Goal: Transaction & Acquisition: Purchase product/service

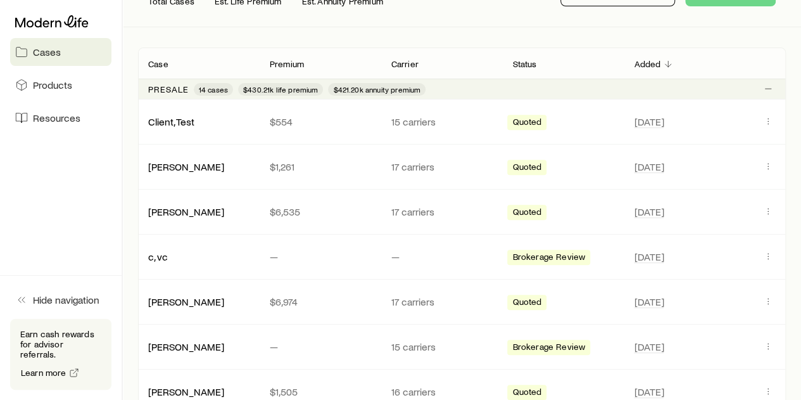
scroll to position [190, 0]
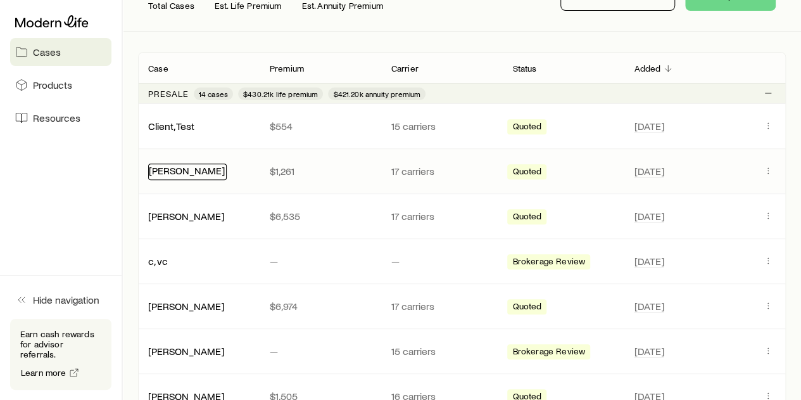
click at [175, 170] on link "[PERSON_NAME]" at bounding box center [187, 170] width 76 height 12
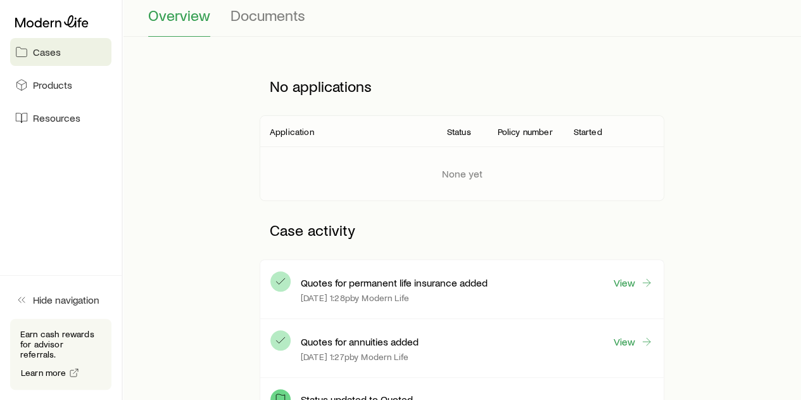
scroll to position [127, 0]
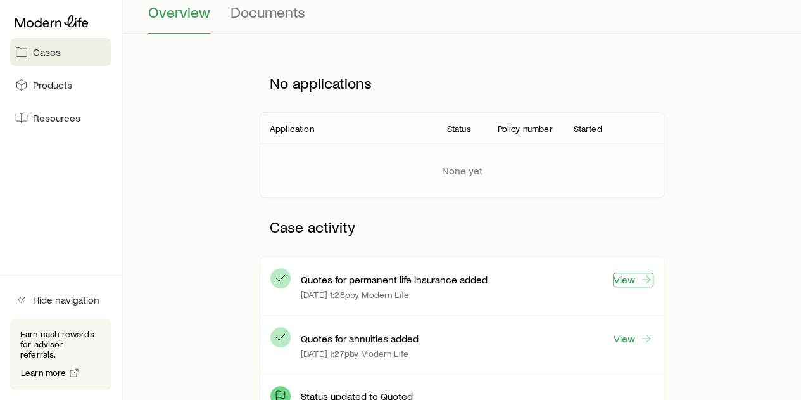
click at [627, 277] on link "View" at bounding box center [633, 279] width 41 height 15
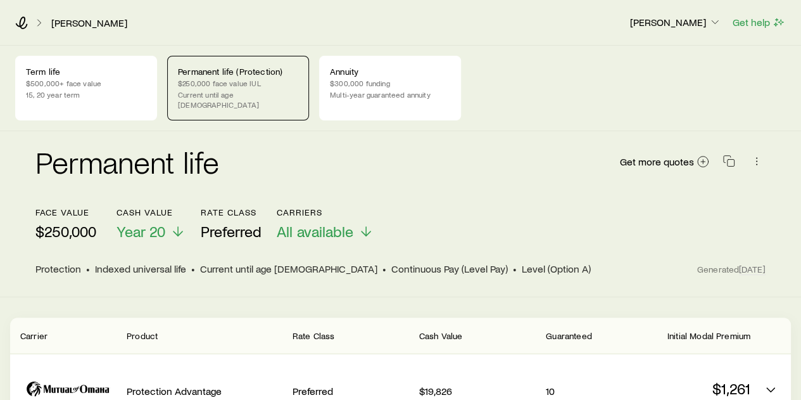
click at [80, 222] on p "$250,000" at bounding box center [65, 231] width 61 height 18
click at [92, 228] on p "$250,000" at bounding box center [65, 231] width 61 height 18
click at [136, 222] on span "Year 20" at bounding box center [141, 231] width 49 height 18
click at [229, 80] on p "$250,000 face value IUL" at bounding box center [238, 83] width 120 height 10
click at [79, 23] on link "[PERSON_NAME]" at bounding box center [89, 23] width 77 height 12
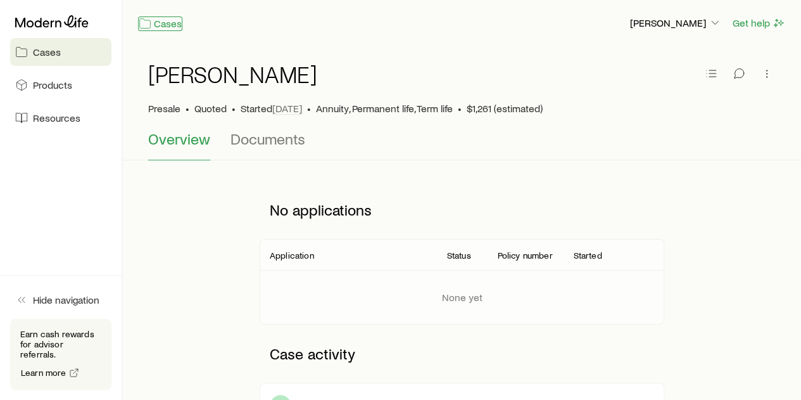
click at [153, 22] on link "Cases" at bounding box center [160, 23] width 44 height 15
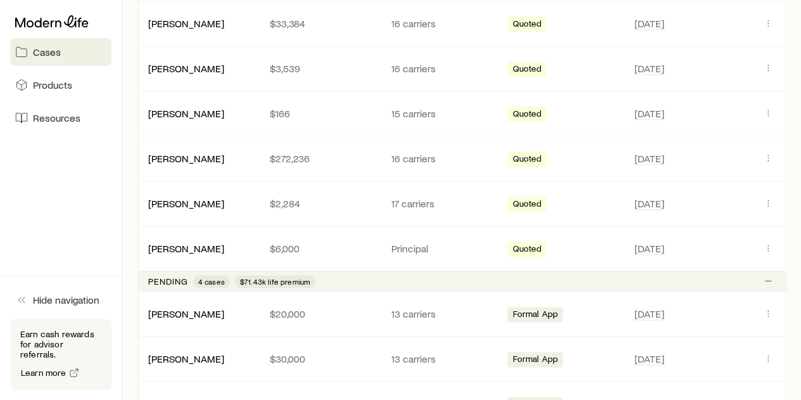
scroll to position [697, 0]
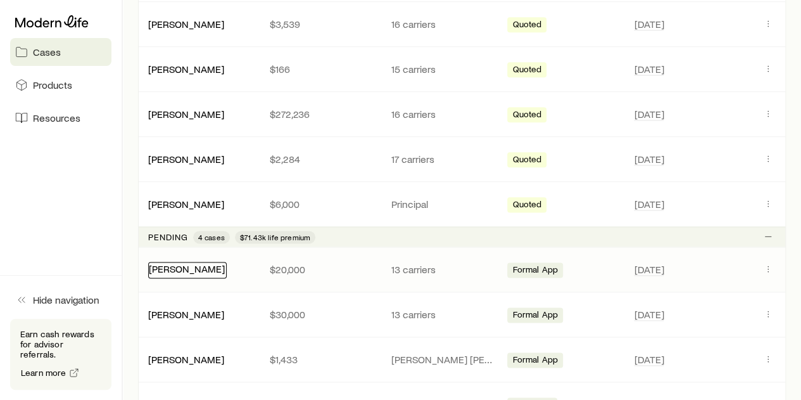
click at [176, 266] on link "[PERSON_NAME]" at bounding box center [187, 268] width 76 height 12
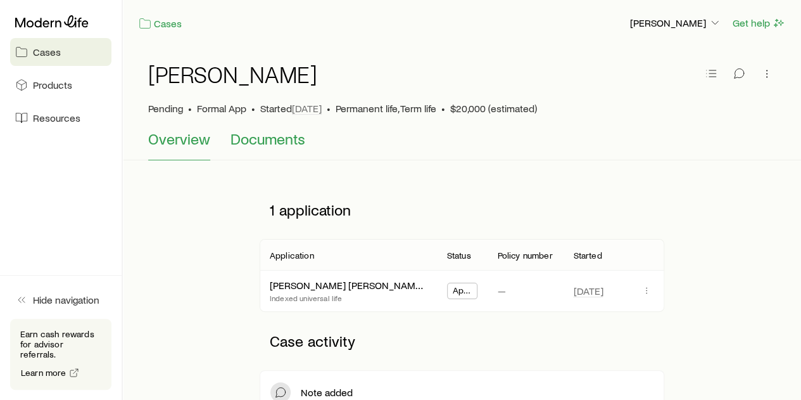
click at [274, 136] on span "Documents" at bounding box center [268, 139] width 75 height 18
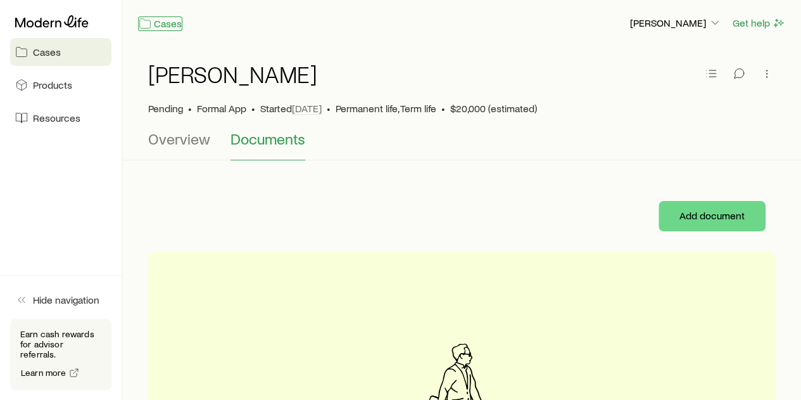
click at [167, 24] on link "Cases" at bounding box center [160, 23] width 44 height 15
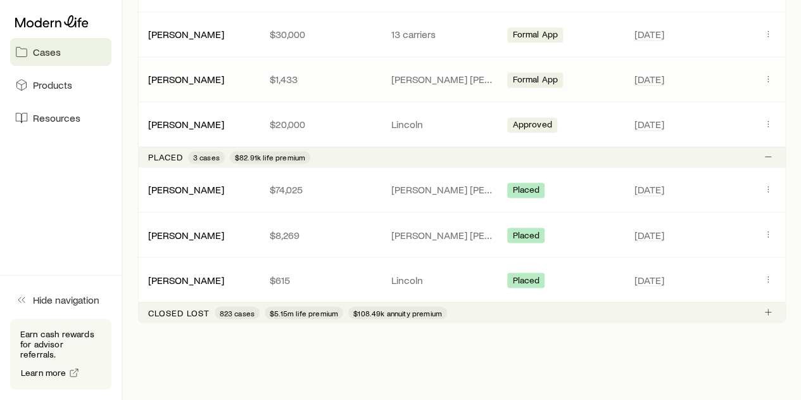
scroll to position [1000, 0]
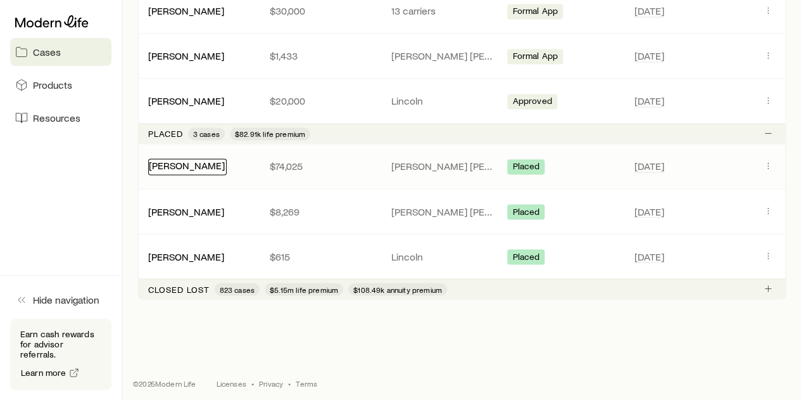
click at [193, 162] on link "[PERSON_NAME]" at bounding box center [187, 165] width 76 height 12
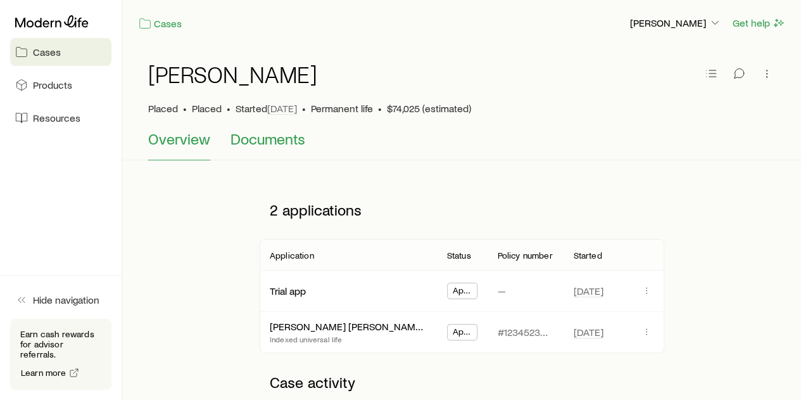
click at [271, 139] on span "Documents" at bounding box center [268, 139] width 75 height 18
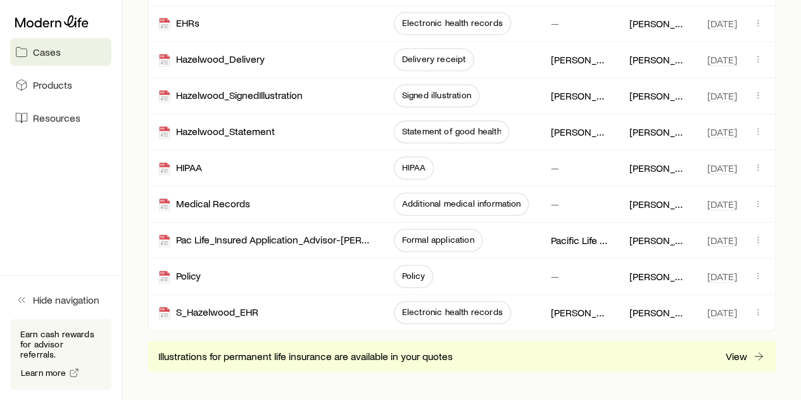
scroll to position [317, 0]
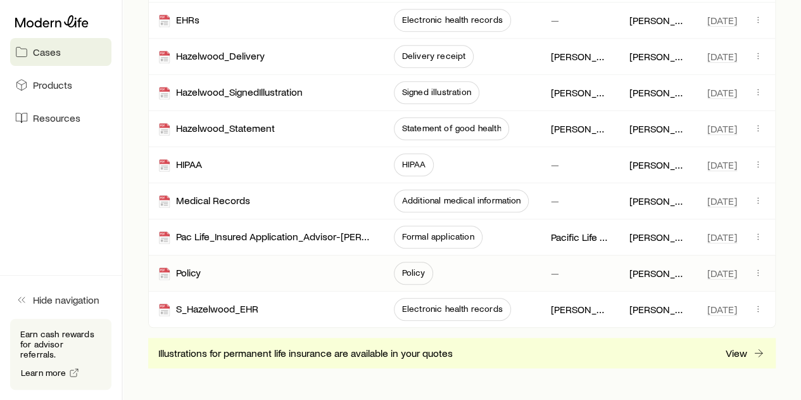
click at [407, 268] on span "Policy" at bounding box center [413, 272] width 23 height 10
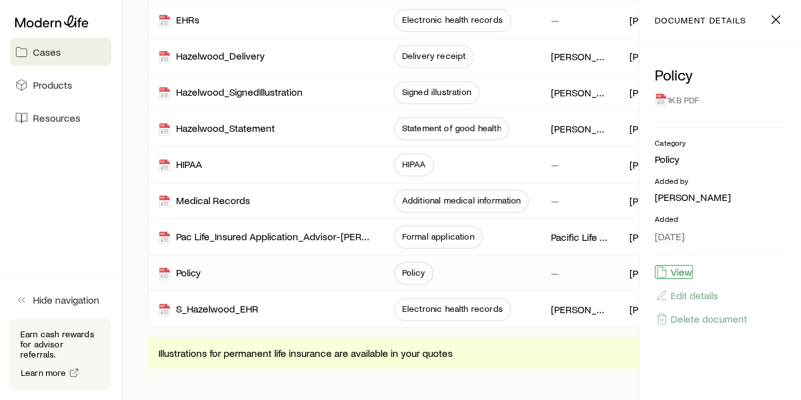
click at [682, 273] on button "View" at bounding box center [674, 272] width 38 height 14
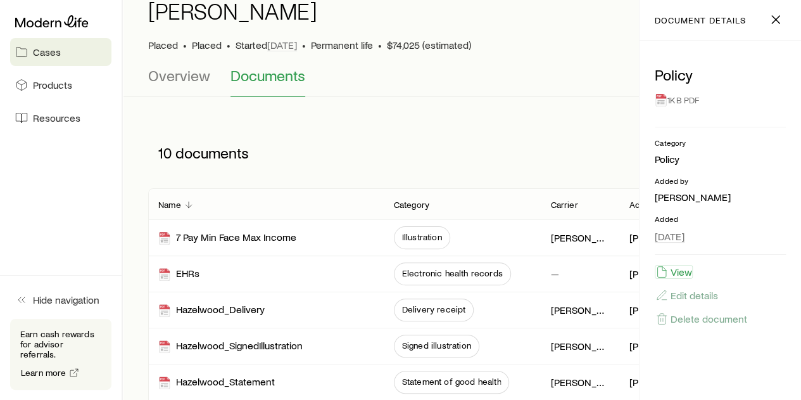
scroll to position [0, 0]
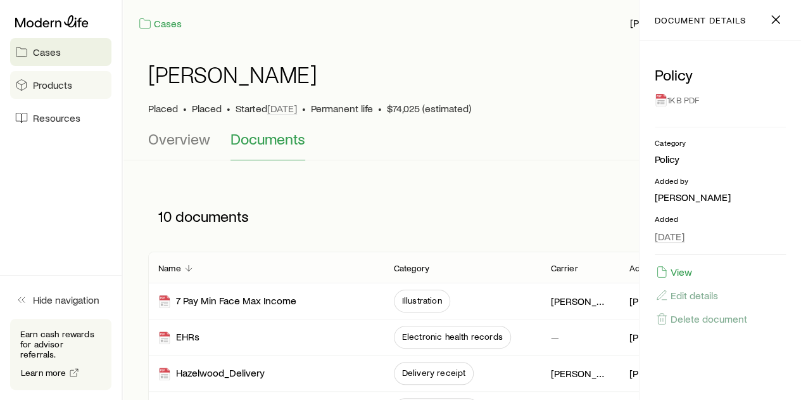
click at [53, 84] on span "Products" at bounding box center [52, 85] width 39 height 13
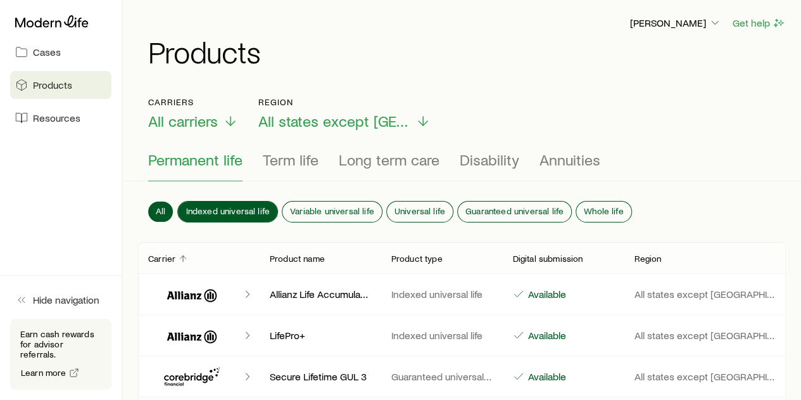
click at [221, 207] on span "Indexed universal life" at bounding box center [228, 211] width 84 height 10
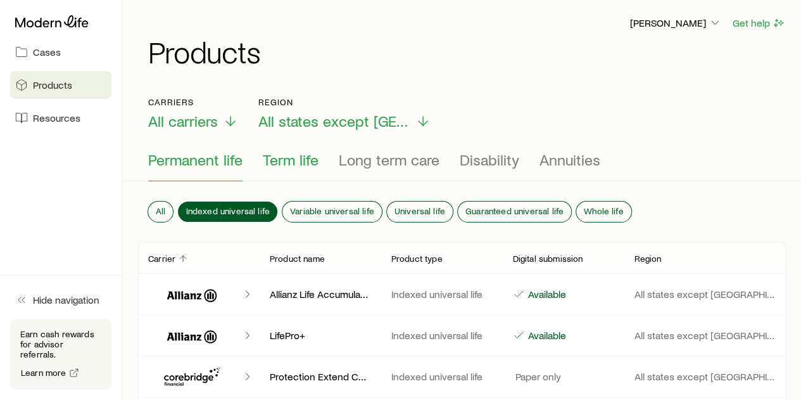
click at [293, 160] on span "Term life" at bounding box center [291, 160] width 56 height 18
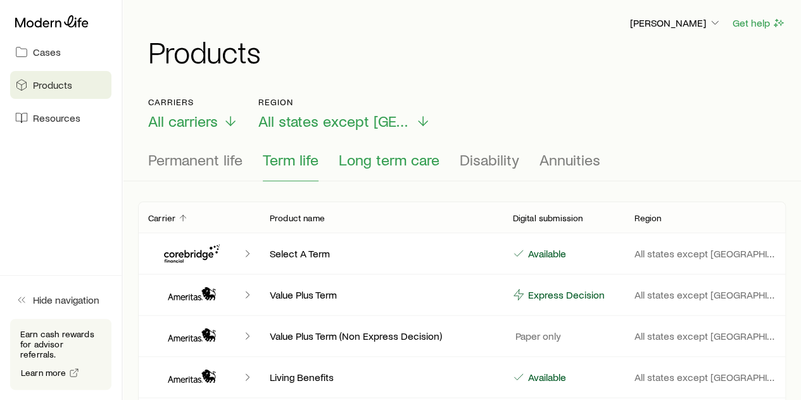
click at [370, 160] on span "Long term care" at bounding box center [389, 160] width 101 height 18
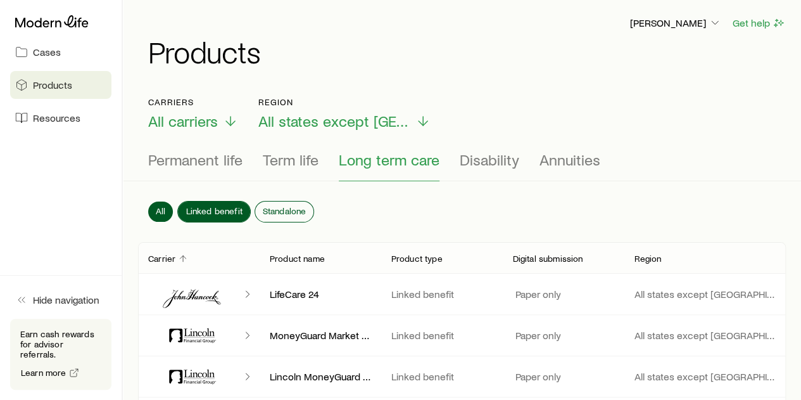
click at [203, 207] on span "Linked benefit" at bounding box center [214, 211] width 56 height 10
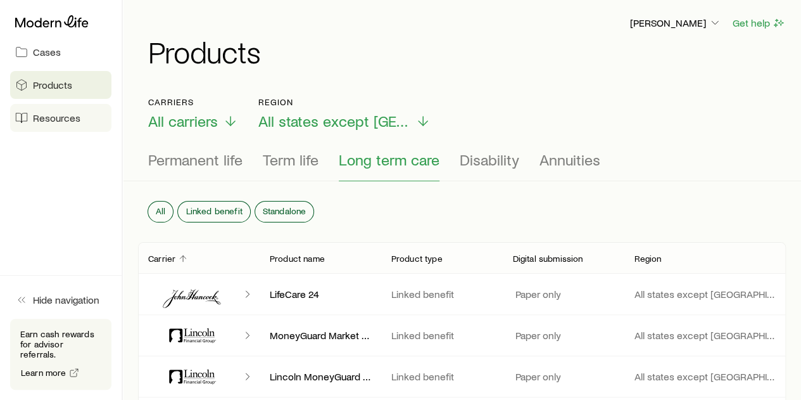
click at [54, 117] on span "Resources" at bounding box center [57, 117] width 48 height 13
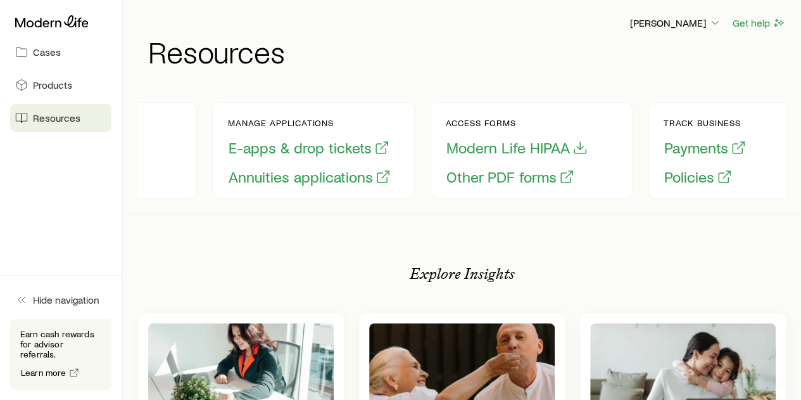
scroll to position [0, 152]
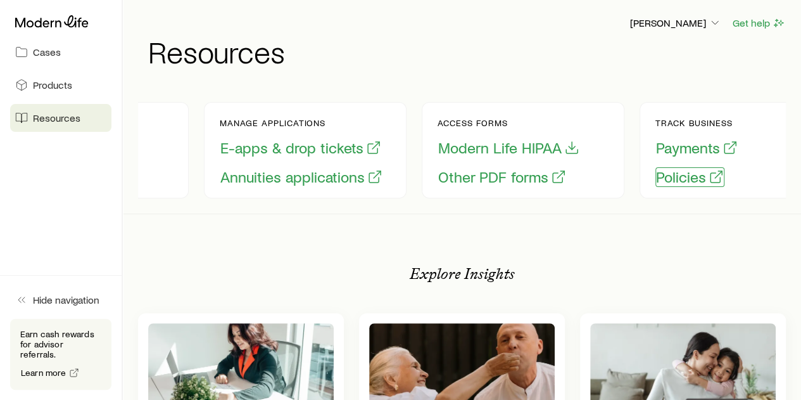
click at [684, 177] on button "Policies" at bounding box center [690, 177] width 69 height 20
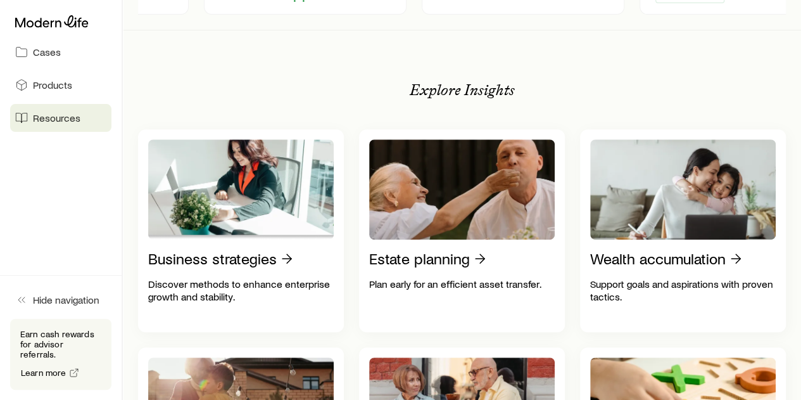
scroll to position [190, 0]
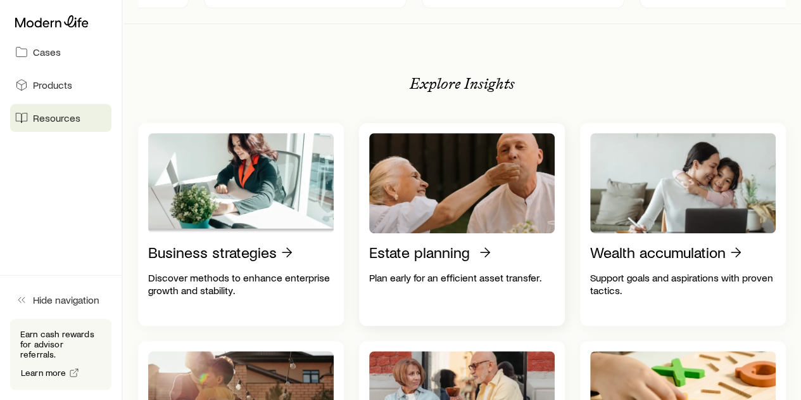
click at [433, 261] on p "Estate planning" at bounding box center [419, 252] width 101 height 18
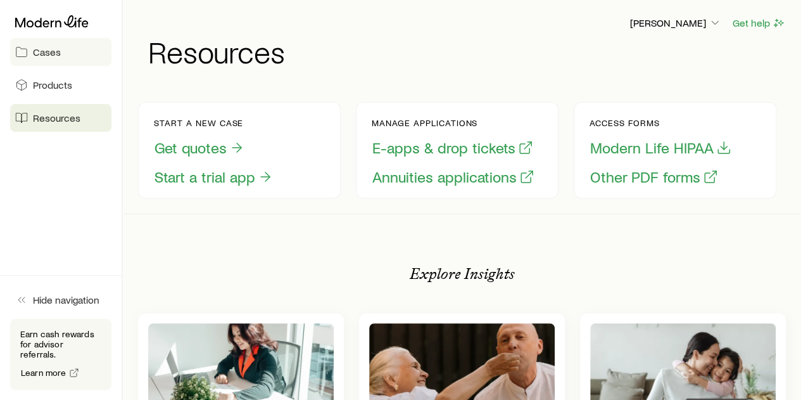
click at [41, 49] on span "Cases" at bounding box center [47, 52] width 28 height 13
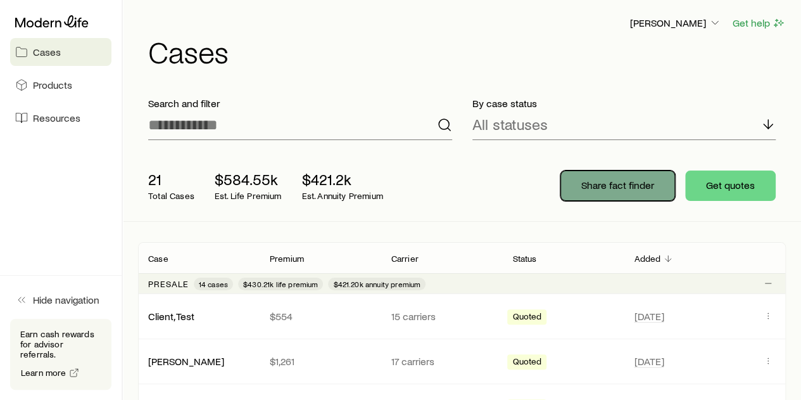
click at [631, 184] on p "Share fact finder" at bounding box center [618, 185] width 73 height 13
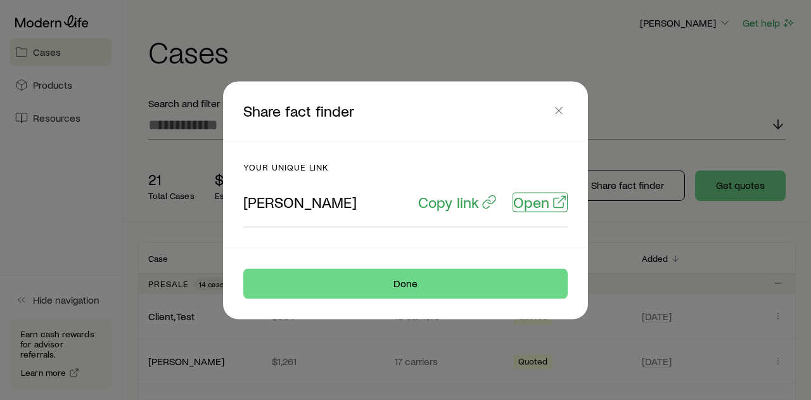
click at [531, 202] on p "Open" at bounding box center [531, 202] width 36 height 18
click at [656, 98] on div at bounding box center [405, 200] width 811 height 400
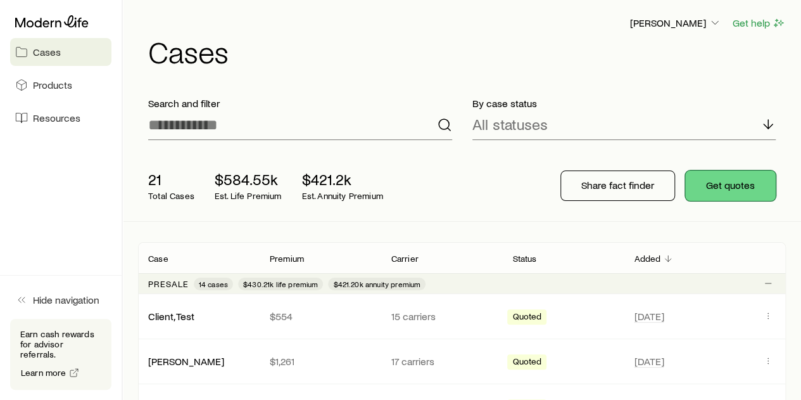
click at [737, 182] on button "Get quotes" at bounding box center [730, 185] width 91 height 30
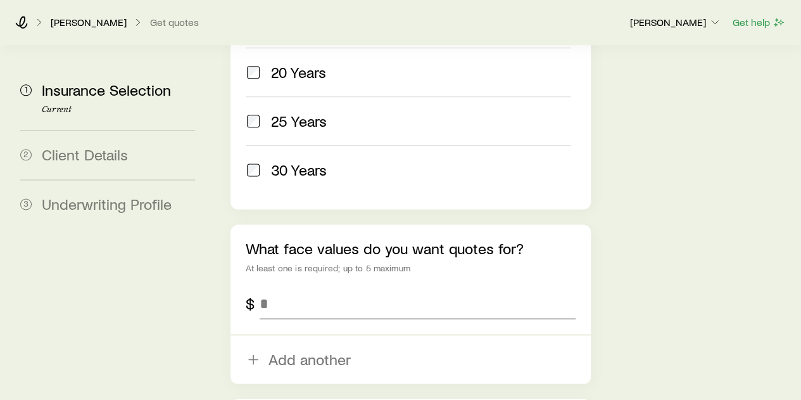
scroll to position [760, 0]
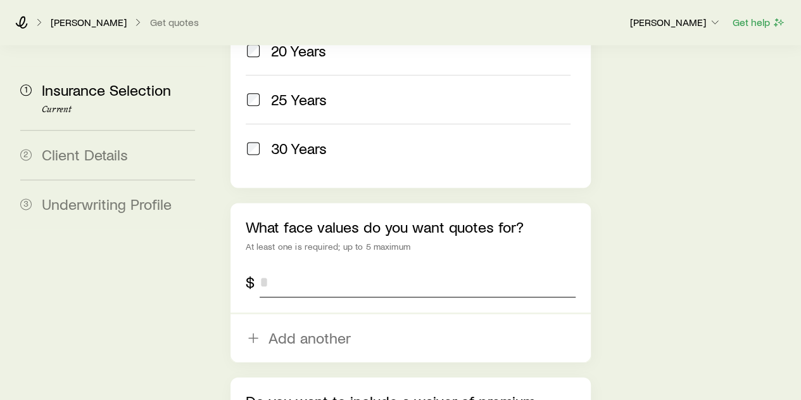
click at [298, 267] on input "tel" at bounding box center [417, 282] width 315 height 30
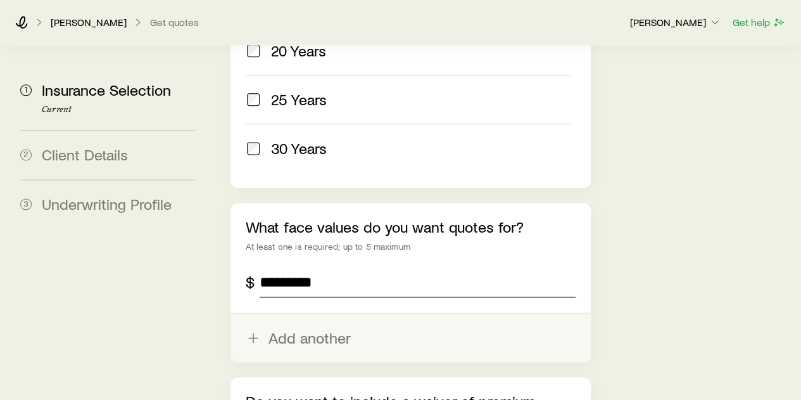
type input "*********"
click at [290, 314] on button "Add another" at bounding box center [411, 338] width 360 height 48
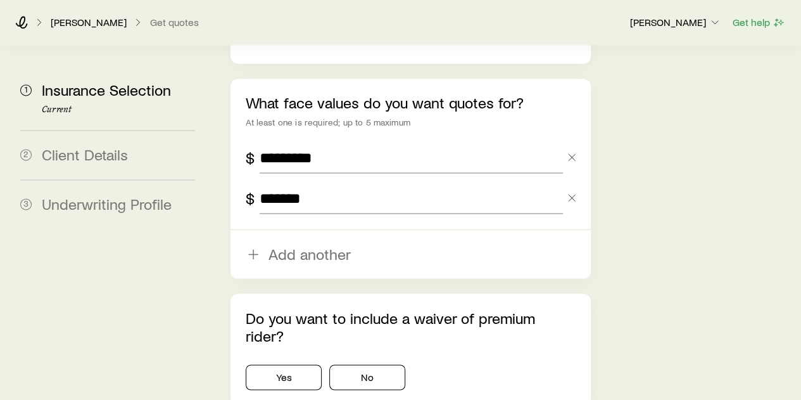
scroll to position [887, 0]
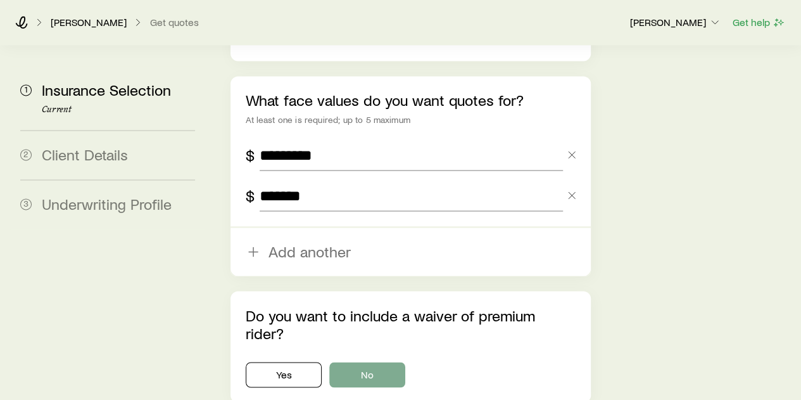
type input "*******"
click at [388, 362] on button "No" at bounding box center [367, 374] width 76 height 25
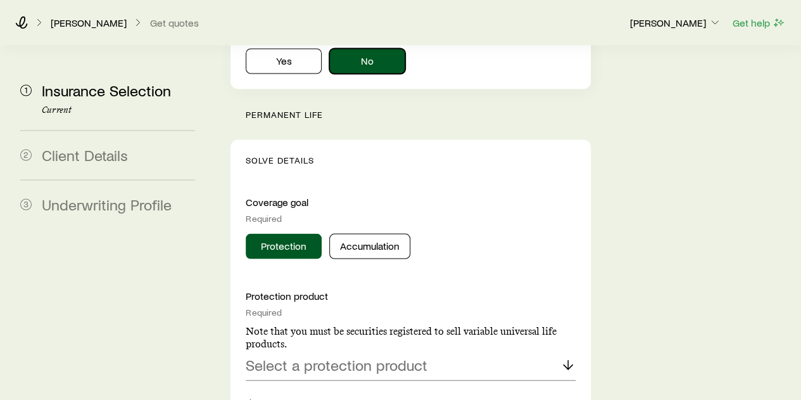
scroll to position [1204, 0]
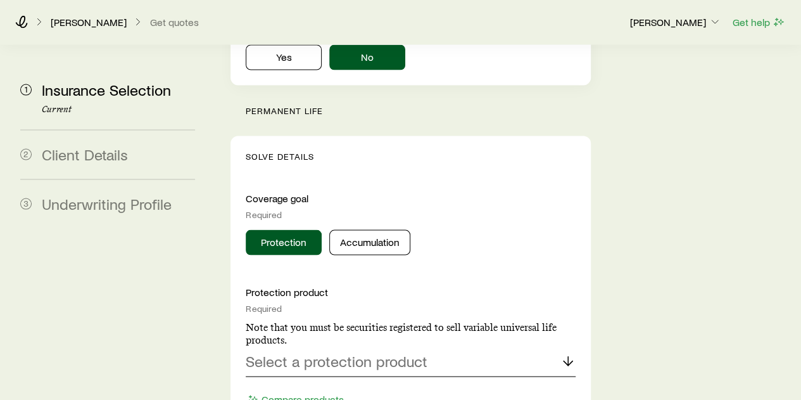
click at [355, 352] on p "Select a protection product" at bounding box center [337, 361] width 182 height 18
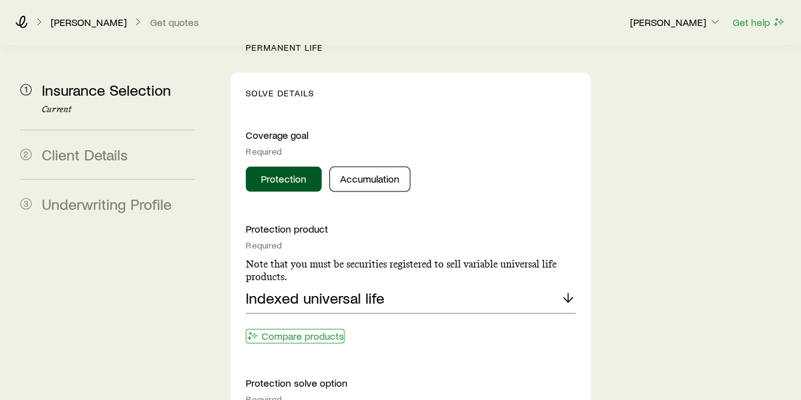
click at [305, 329] on button "Compare products" at bounding box center [295, 336] width 99 height 15
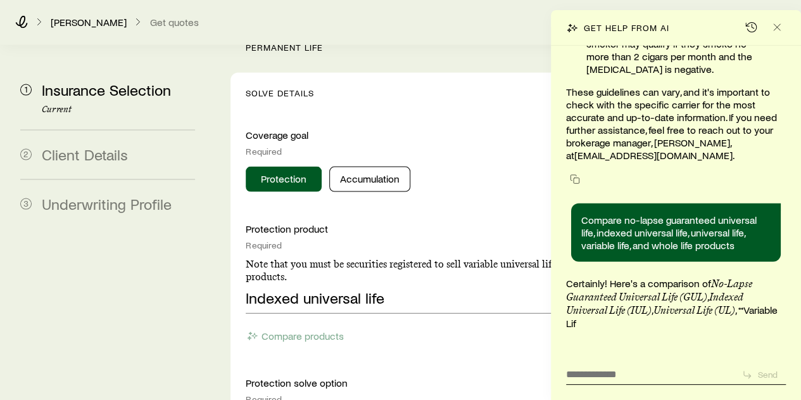
scroll to position [21207, 0]
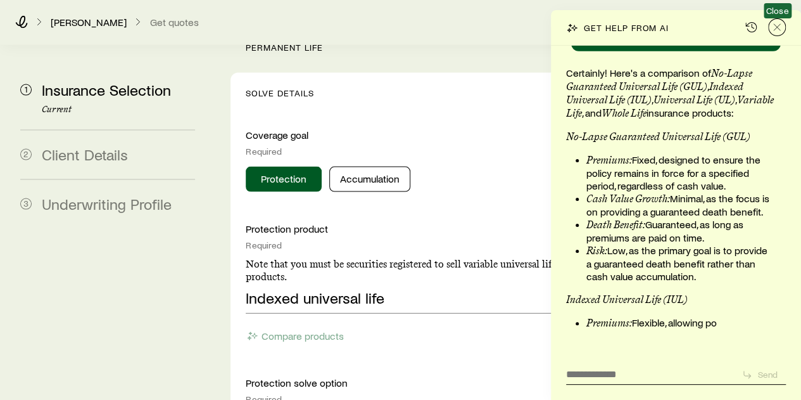
click at [781, 25] on icon "Close" at bounding box center [777, 27] width 13 height 13
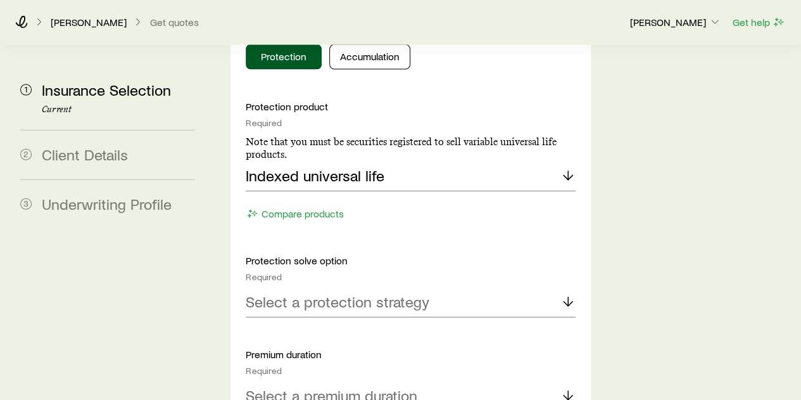
scroll to position [1394, 0]
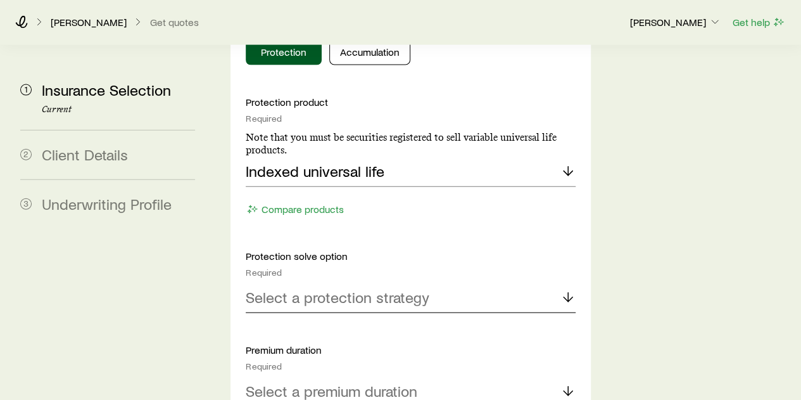
click at [322, 288] on p "Select a protection strategy" at bounding box center [338, 297] width 184 height 18
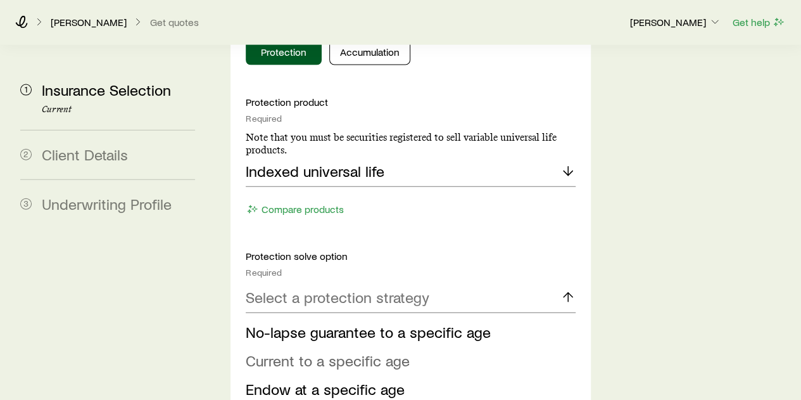
click at [309, 351] on span "Current to a specific age" at bounding box center [328, 360] width 164 height 18
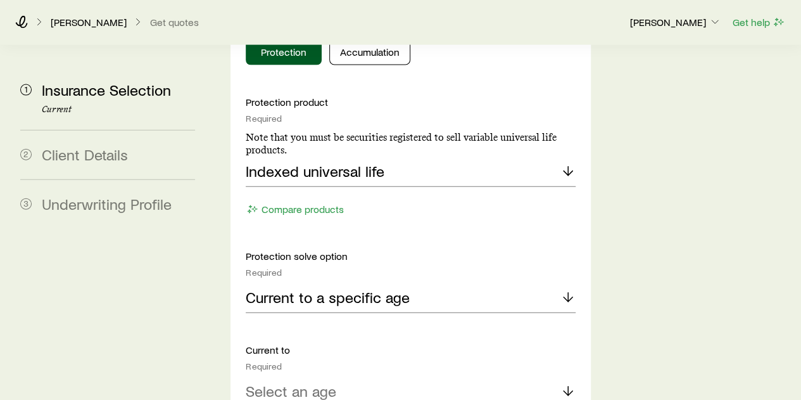
click at [310, 382] on p "Select an age" at bounding box center [291, 391] width 91 height 18
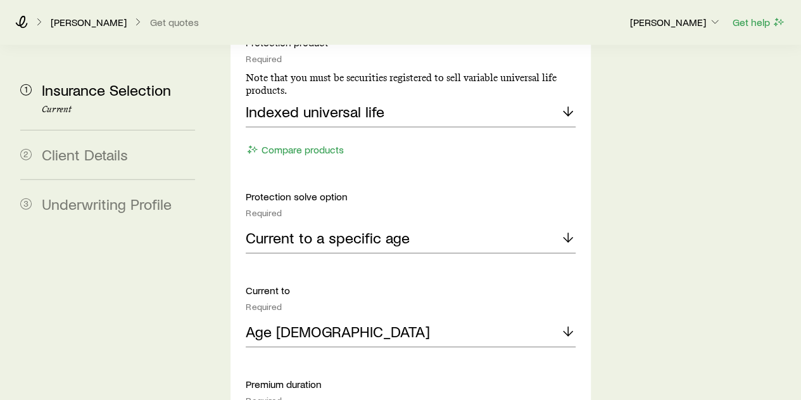
scroll to position [1584, 0]
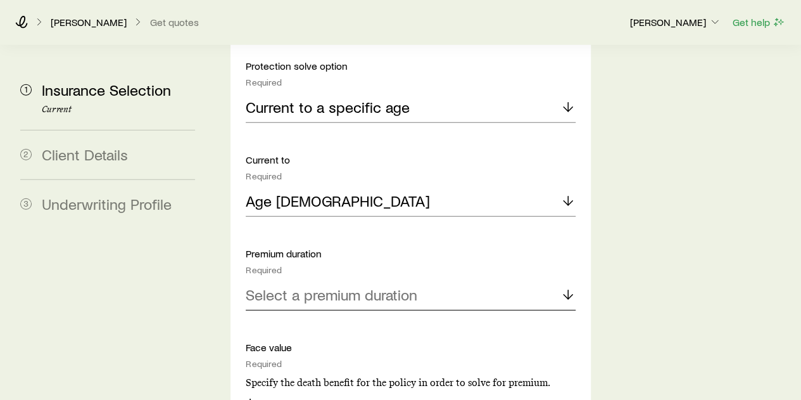
click at [370, 286] on p "Select a premium duration" at bounding box center [332, 295] width 172 height 18
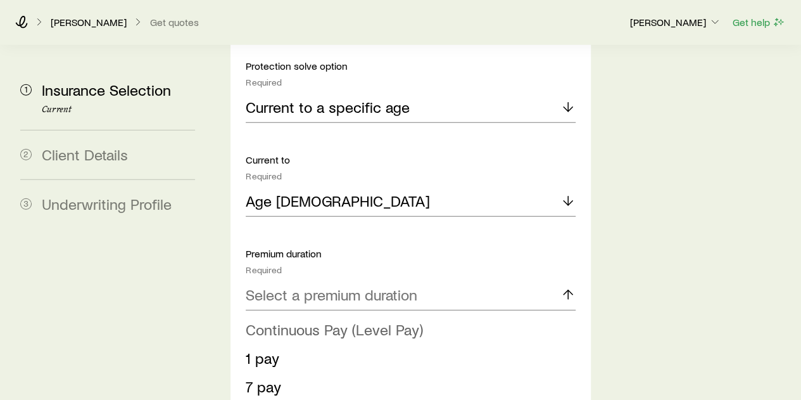
click at [324, 320] on span "Continuous Pay (Level Pay)" at bounding box center [334, 329] width 177 height 18
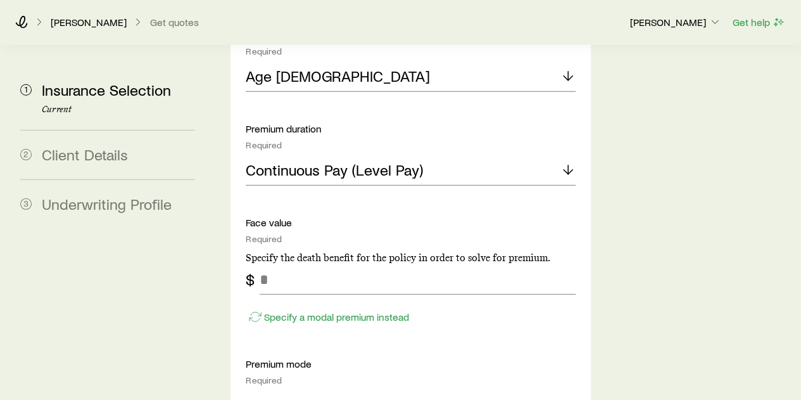
scroll to position [1710, 0]
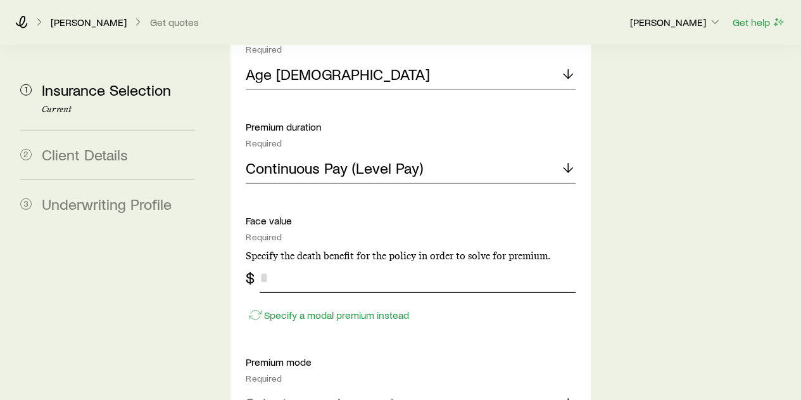
click at [277, 262] on input "tel" at bounding box center [417, 277] width 315 height 30
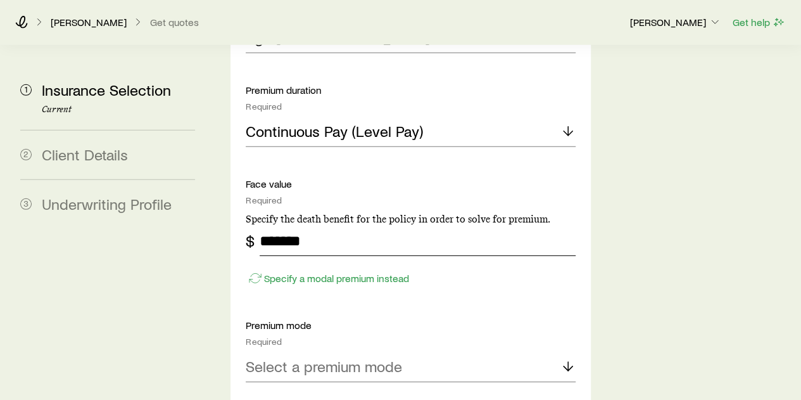
scroll to position [1774, 0]
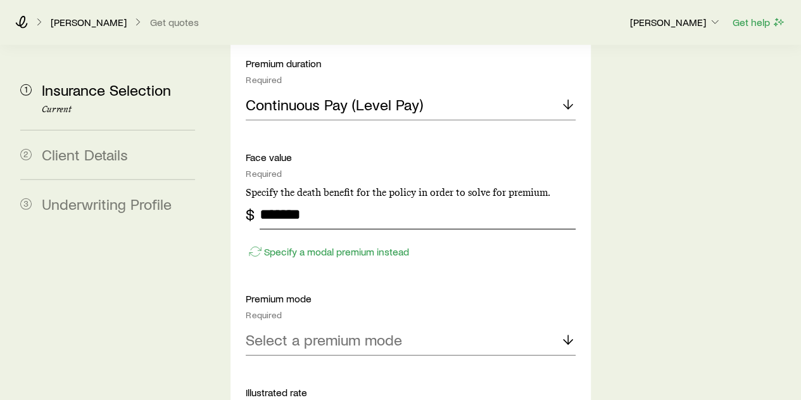
type input "*******"
click at [329, 331] on p "Select a premium mode" at bounding box center [324, 340] width 156 height 18
click at [283, 365] on span "Annual" at bounding box center [268, 374] width 44 height 18
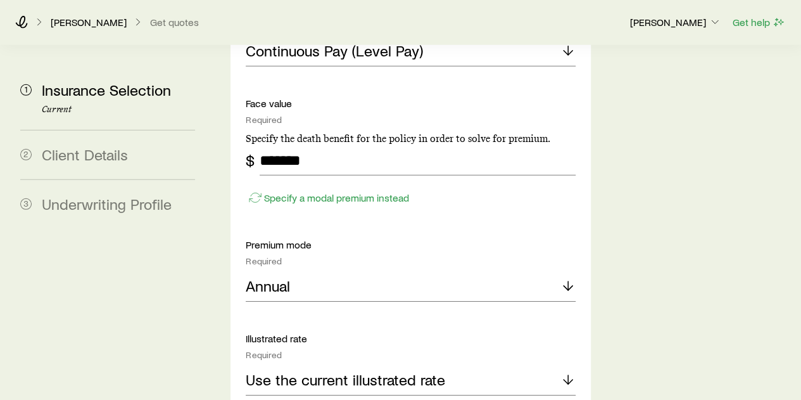
scroll to position [1901, 0]
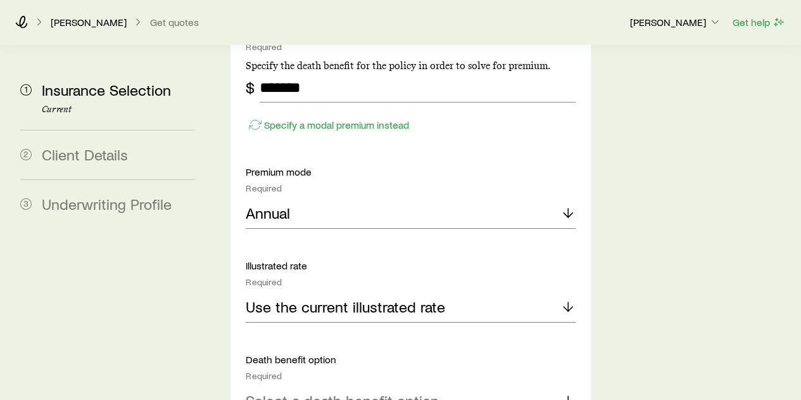
click at [329, 392] on p "Select a death benefit option" at bounding box center [342, 401] width 193 height 18
drag, startPoint x: 310, startPoint y: 342, endPoint x: 319, endPoint y: 341, distance: 9.5
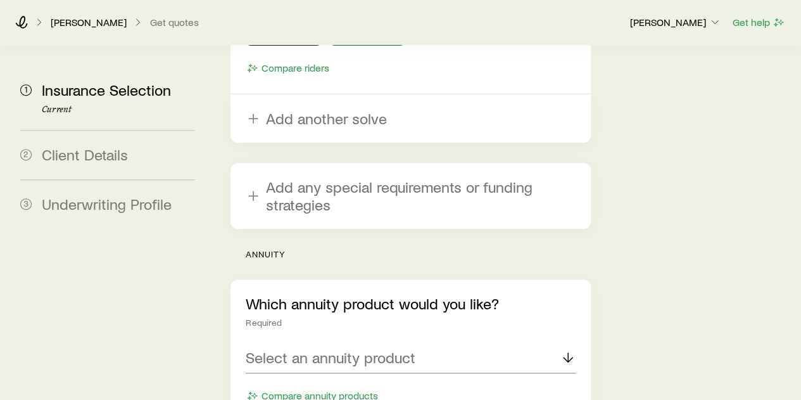
scroll to position [2661, 0]
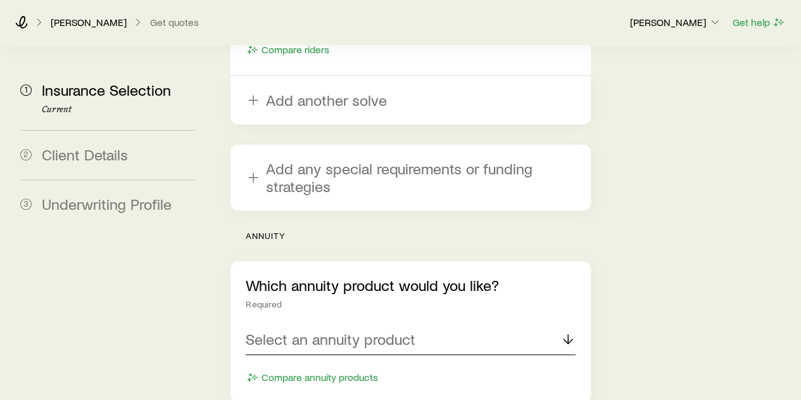
click at [379, 330] on p "Select an annuity product" at bounding box center [331, 339] width 170 height 18
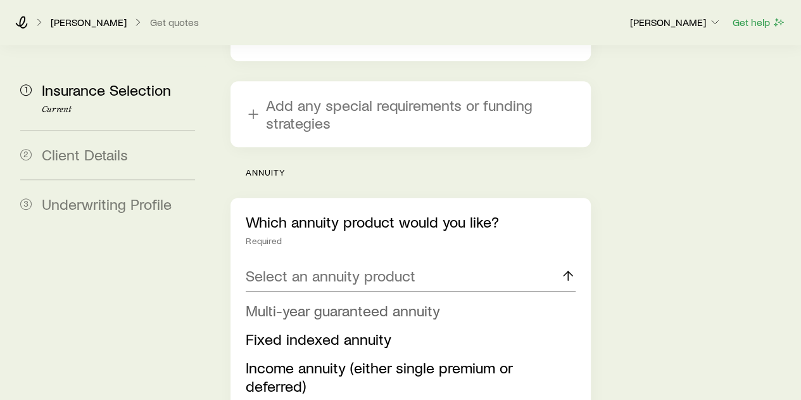
click at [376, 301] on span "Multi-year guaranteed annuity" at bounding box center [343, 310] width 194 height 18
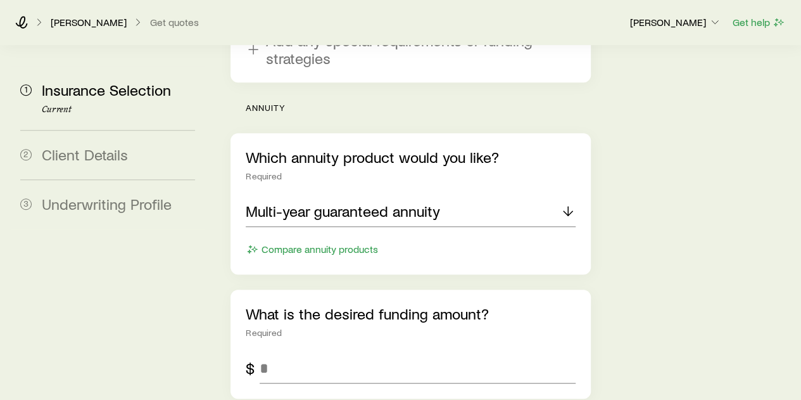
scroll to position [2851, 0]
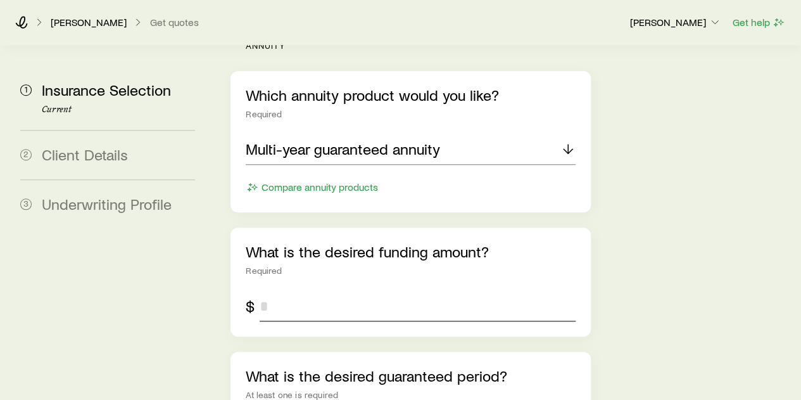
click at [308, 291] on input "tel" at bounding box center [417, 306] width 315 height 30
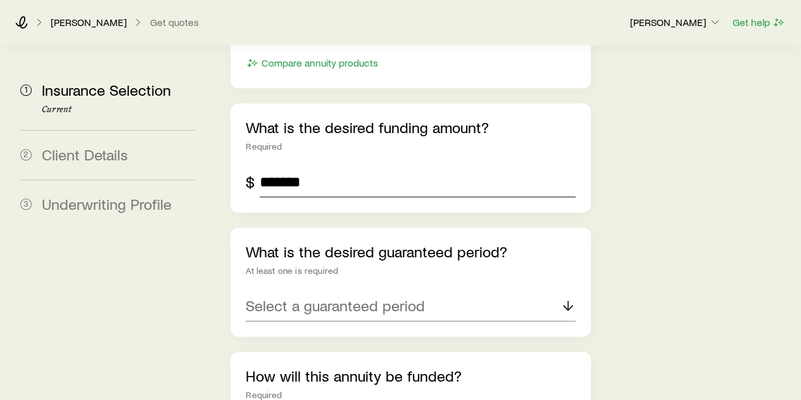
scroll to position [2977, 0]
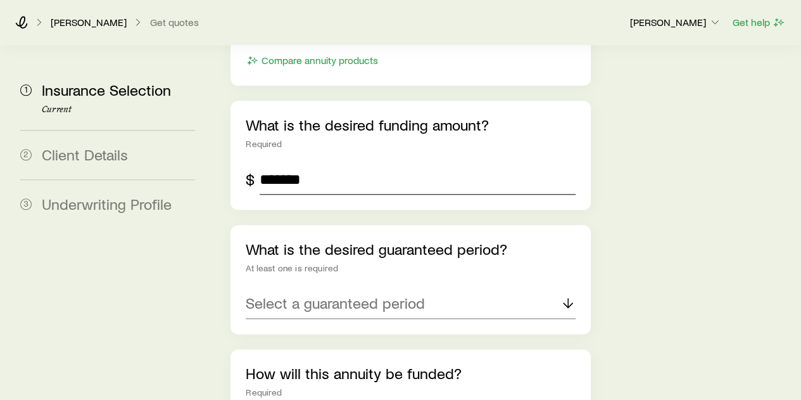
type input "*******"
click at [412, 294] on p "Select a guaranteed period" at bounding box center [335, 303] width 179 height 18
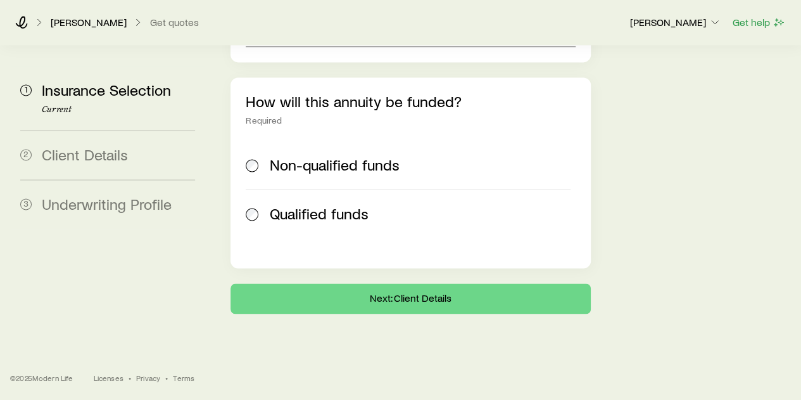
scroll to position [3157, 0]
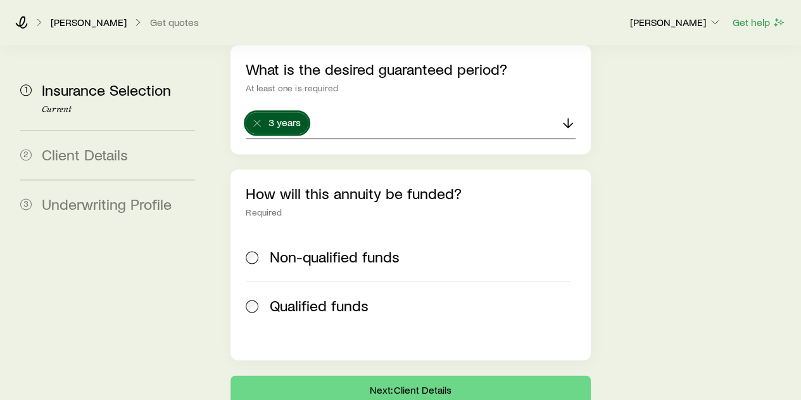
click at [248, 232] on div "Non-qualified funds Qualified funds" at bounding box center [410, 280] width 329 height 97
click at [259, 248] on span at bounding box center [253, 257] width 14 height 18
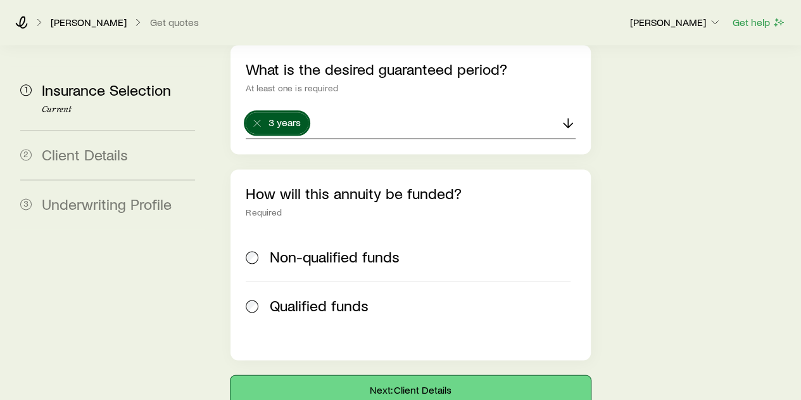
click at [419, 375] on button "Next: Client Details" at bounding box center [411, 390] width 360 height 30
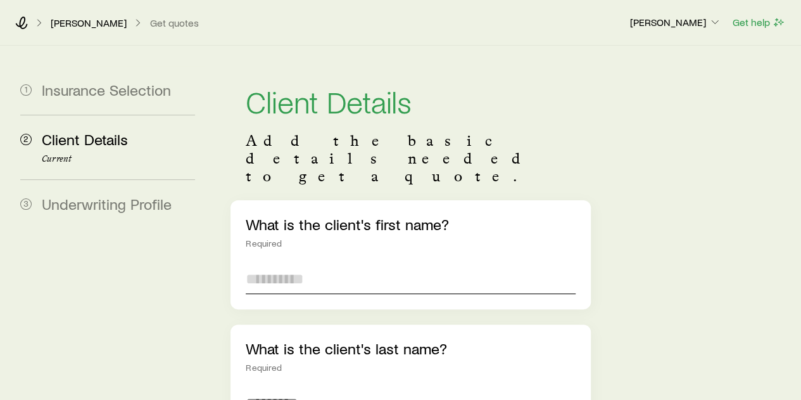
click at [284, 264] on input "text" at bounding box center [410, 279] width 329 height 30
type input "***"
click at [274, 388] on input "text" at bounding box center [410, 403] width 329 height 30
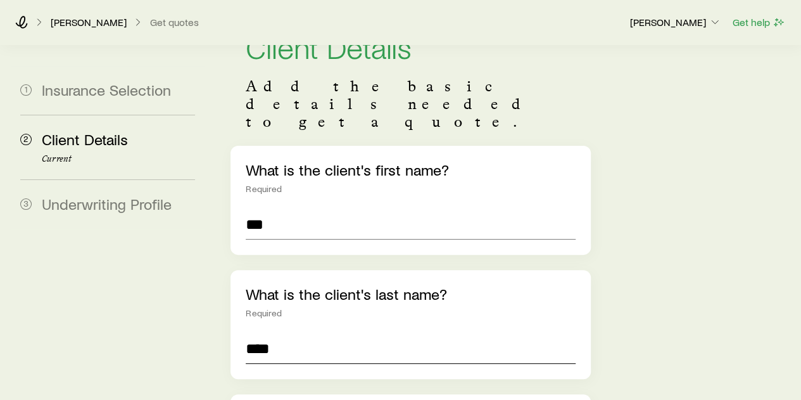
scroll to position [190, 0]
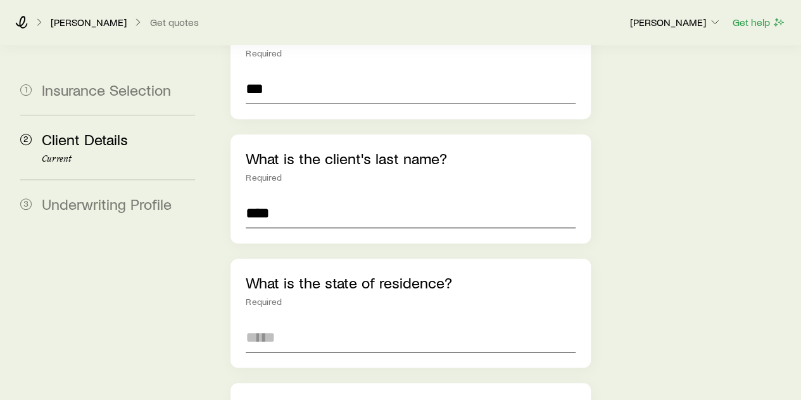
type input "****"
click at [329, 322] on input at bounding box center [410, 337] width 329 height 30
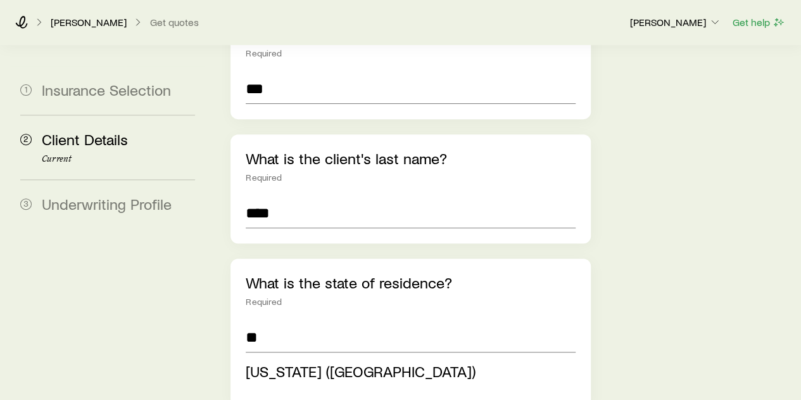
click at [321, 362] on span "[US_STATE] ([GEOGRAPHIC_DATA])" at bounding box center [361, 371] width 230 height 18
type input "**********"
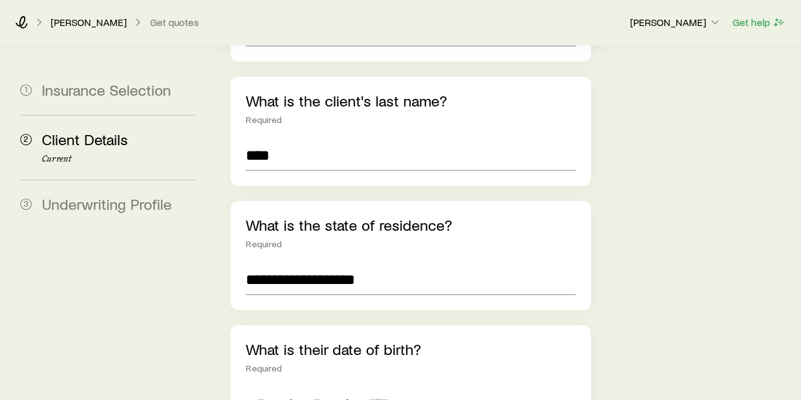
scroll to position [380, 0]
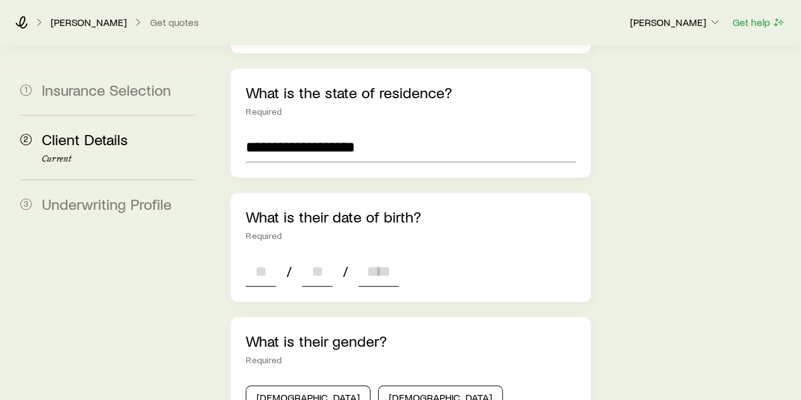
click at [265, 256] on input at bounding box center [261, 271] width 30 height 30
type input "*"
click at [310, 256] on input at bounding box center [317, 271] width 30 height 30
type input "*"
click at [371, 256] on input at bounding box center [379, 271] width 41 height 30
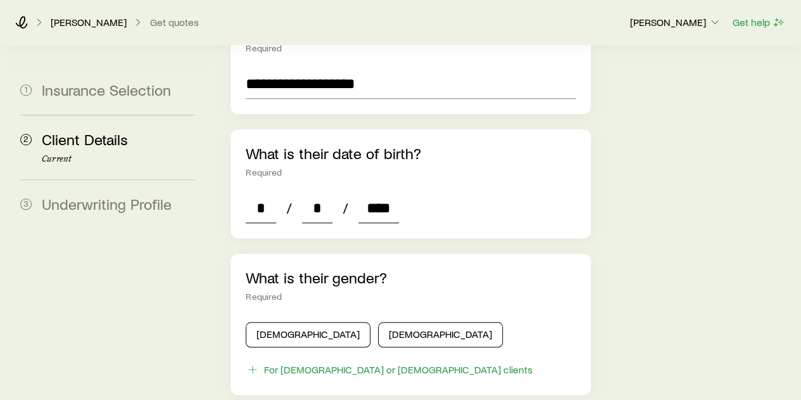
scroll to position [507, 0]
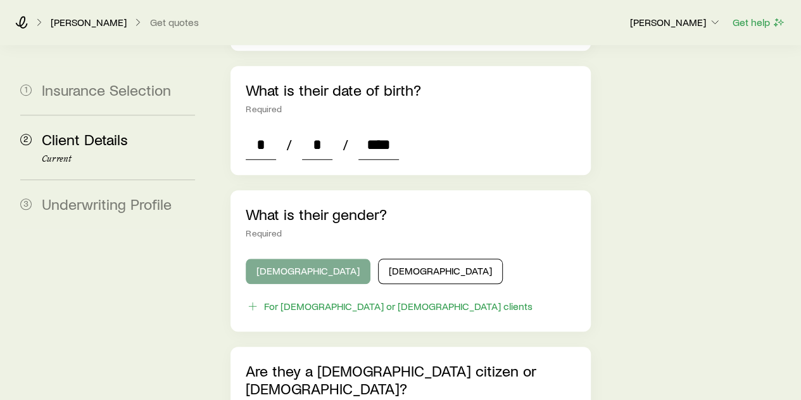
type input "****"
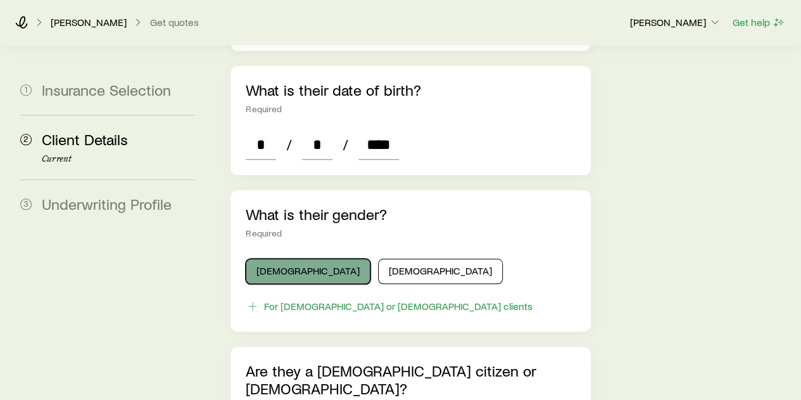
click at [277, 258] on button "[DEMOGRAPHIC_DATA]" at bounding box center [308, 270] width 125 height 25
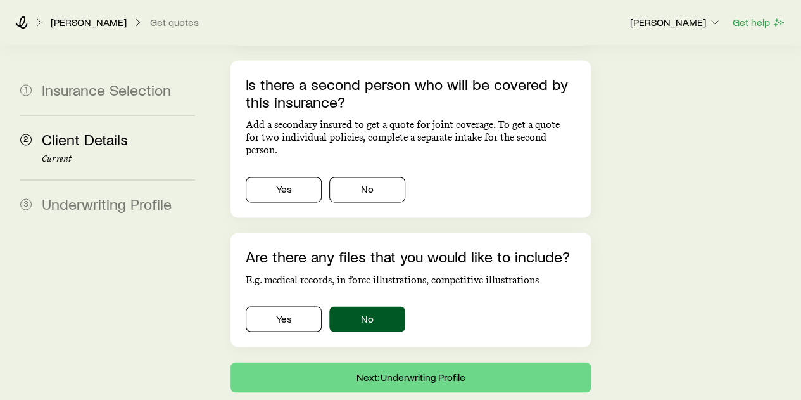
scroll to position [932, 0]
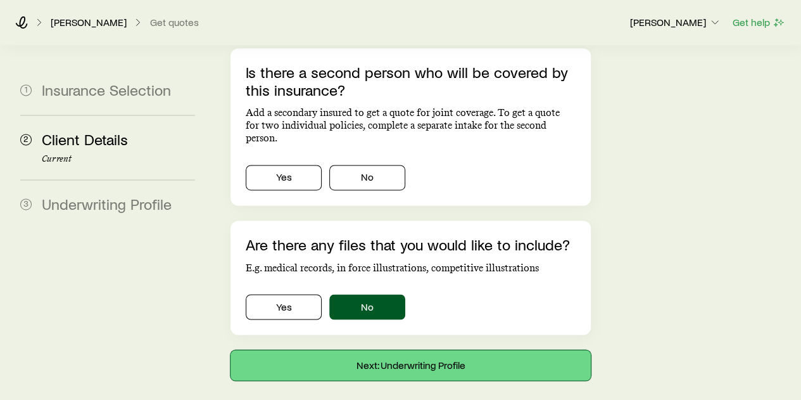
click at [395, 350] on button "Next: Underwriting Profile" at bounding box center [411, 365] width 360 height 30
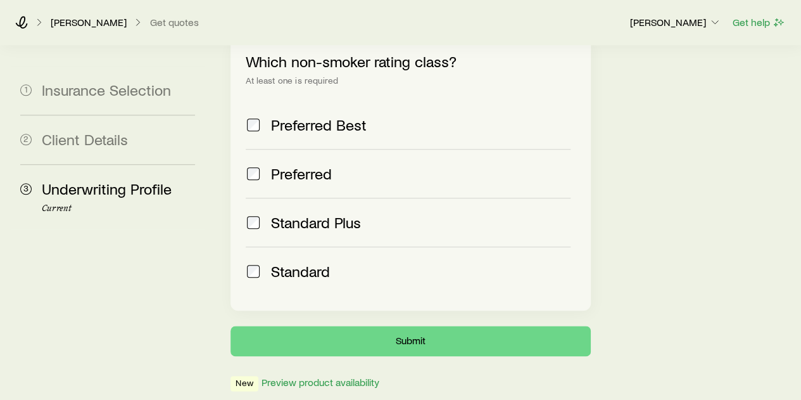
scroll to position [594, 0]
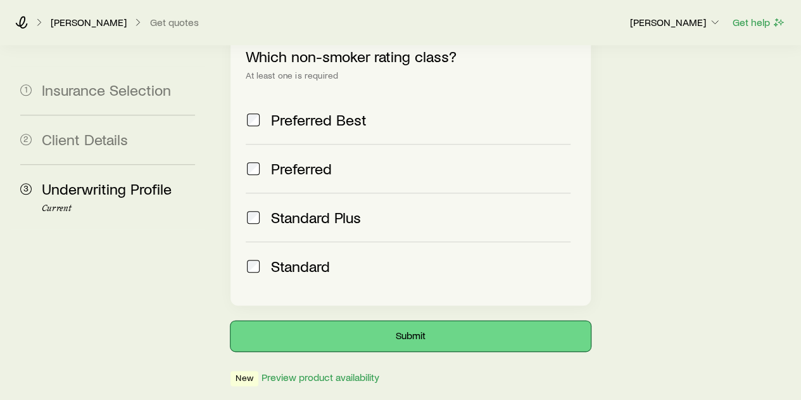
click at [414, 321] on button "Submit" at bounding box center [411, 336] width 360 height 30
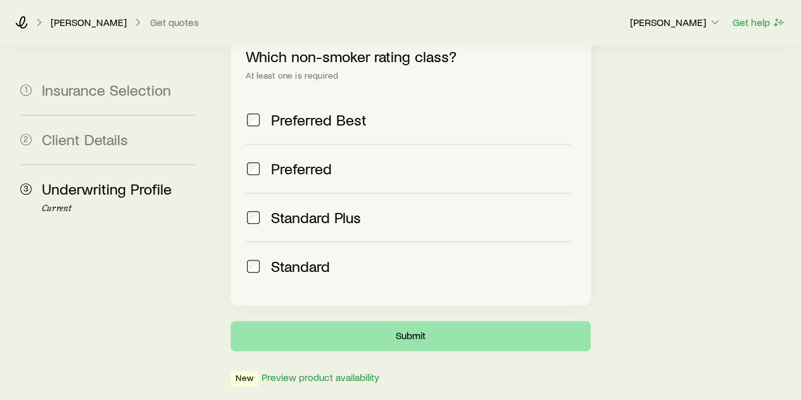
scroll to position [0, 0]
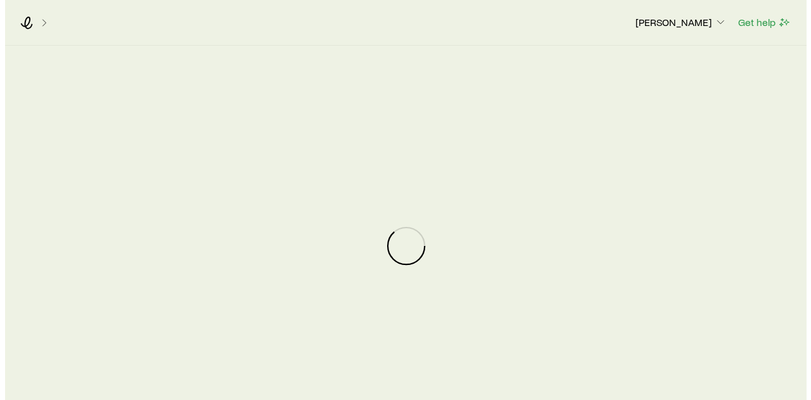
scroll to position [21518, 0]
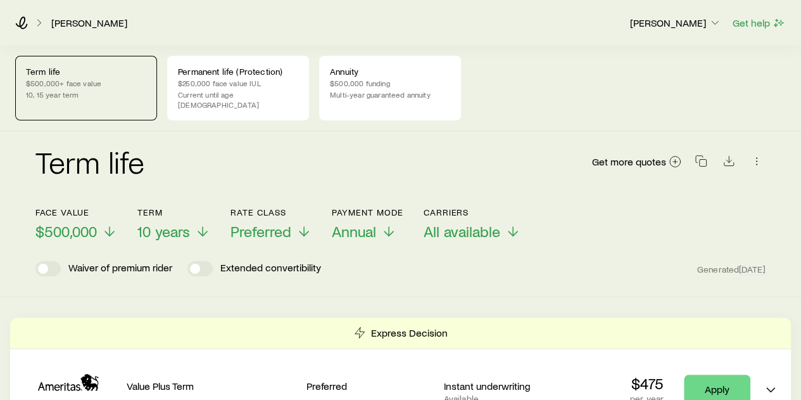
scroll to position [63, 0]
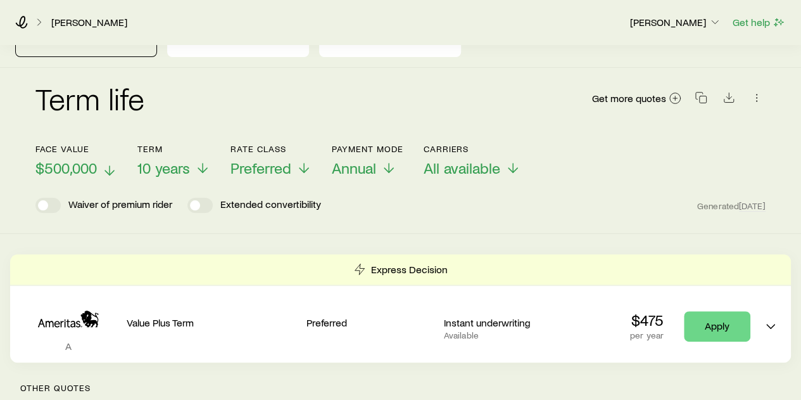
click at [113, 163] on icon at bounding box center [109, 170] width 15 height 15
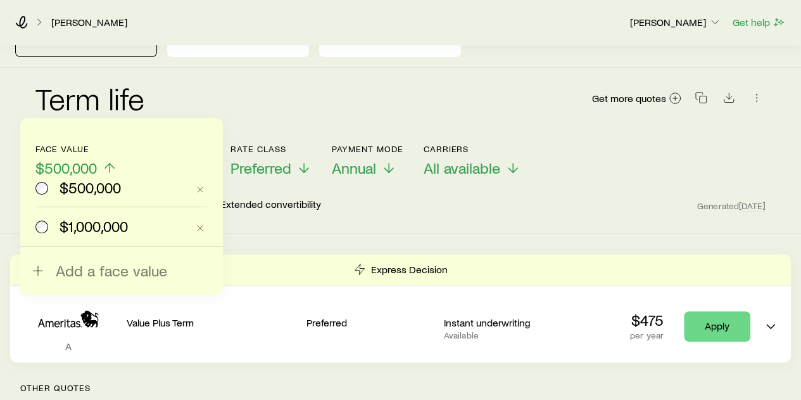
click at [245, 102] on div "Term life Get more quotes" at bounding box center [400, 106] width 730 height 46
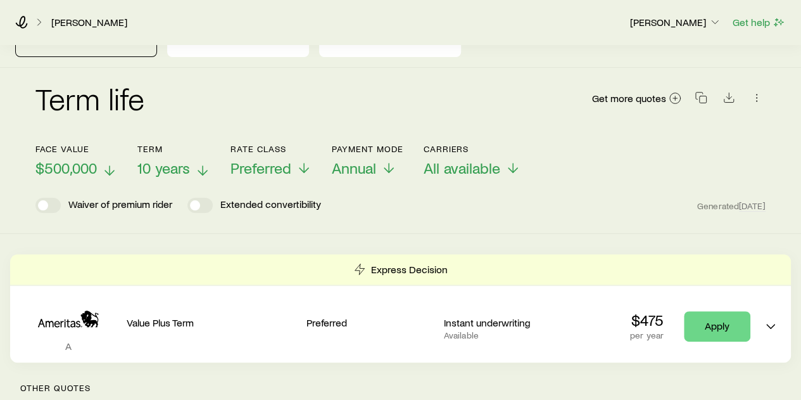
click at [207, 163] on icon at bounding box center [202, 170] width 15 height 15
click at [305, 102] on div "Term life Get more quotes" at bounding box center [400, 106] width 730 height 46
click at [304, 163] on icon at bounding box center [303, 170] width 15 height 15
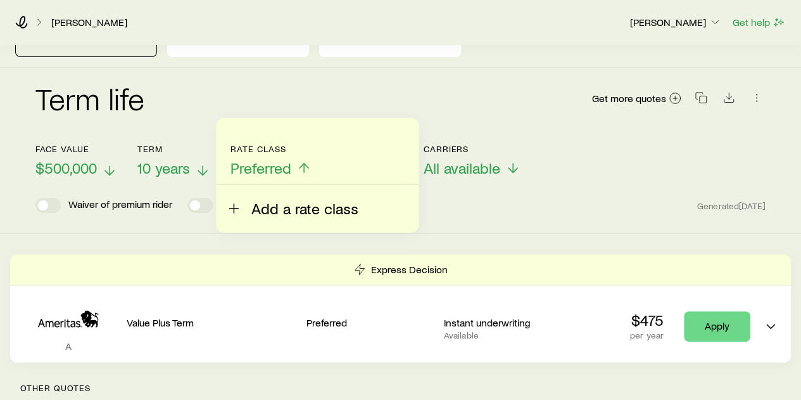
click at [285, 206] on span "Add a rate class" at bounding box center [305, 209] width 107 height 18
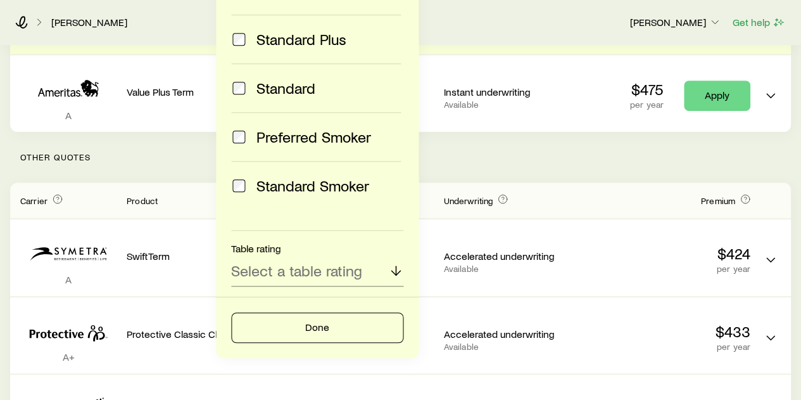
scroll to position [317, 0]
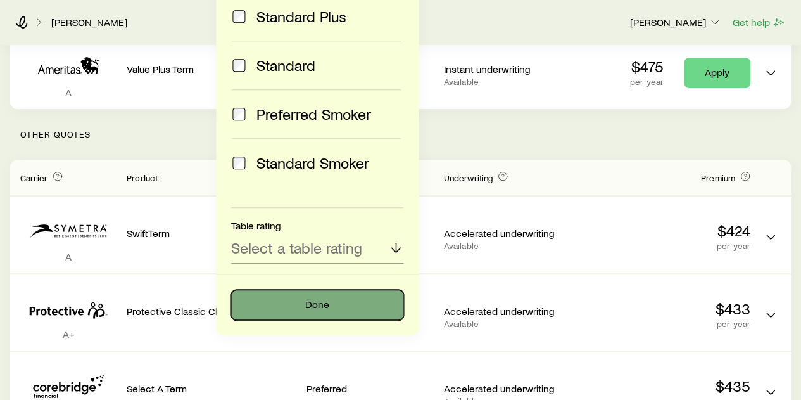
click at [312, 305] on button "Done" at bounding box center [317, 305] width 172 height 30
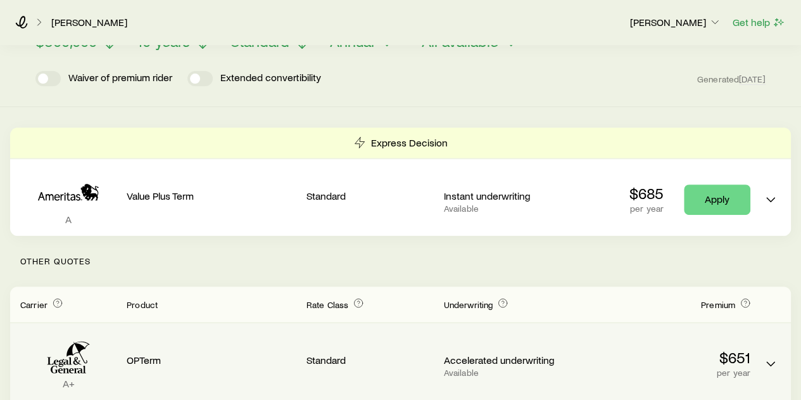
scroll to position [253, 0]
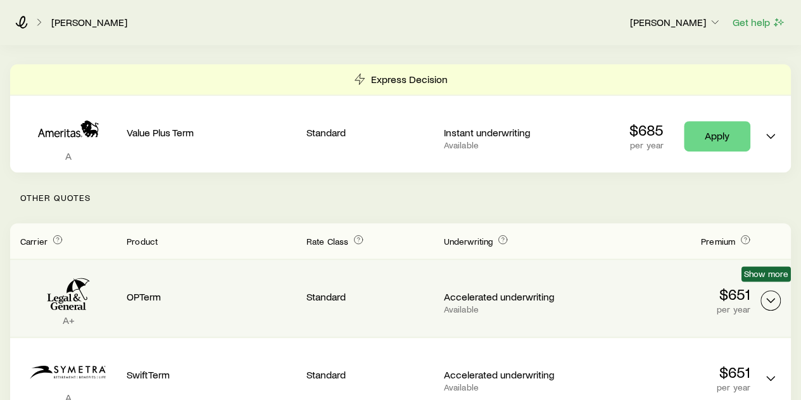
click at [773, 293] on icon "Term quotes" at bounding box center [770, 300] width 15 height 15
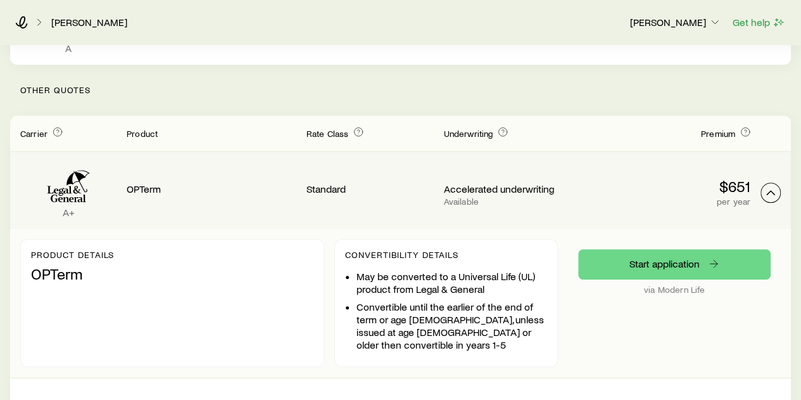
scroll to position [380, 0]
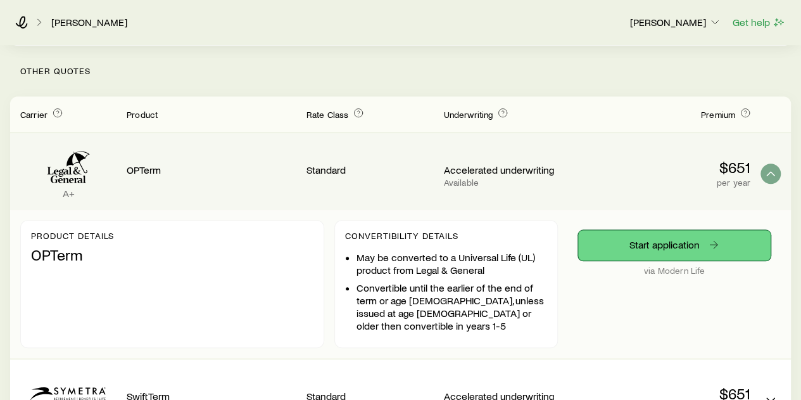
click at [673, 230] on link "Start application" at bounding box center [674, 245] width 193 height 30
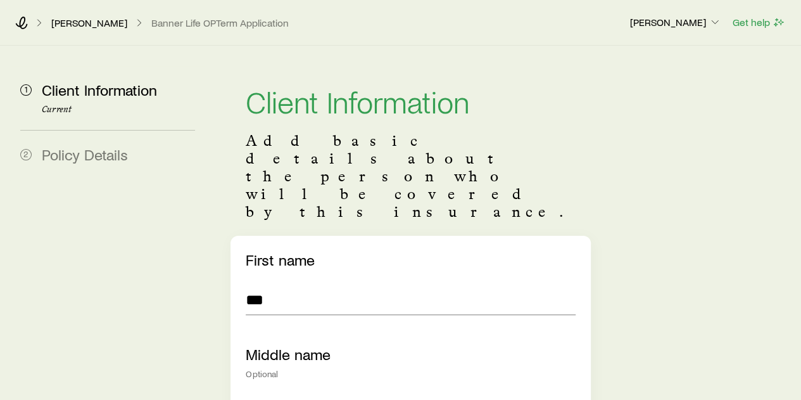
scroll to position [21518, 0]
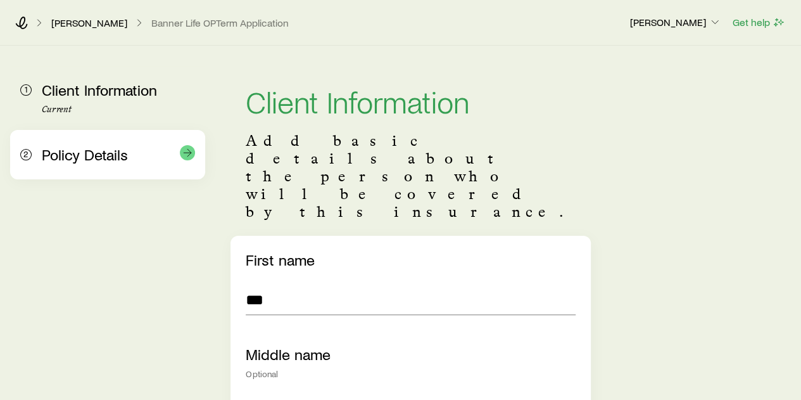
click at [90, 163] on span "Policy Details" at bounding box center [85, 154] width 86 height 18
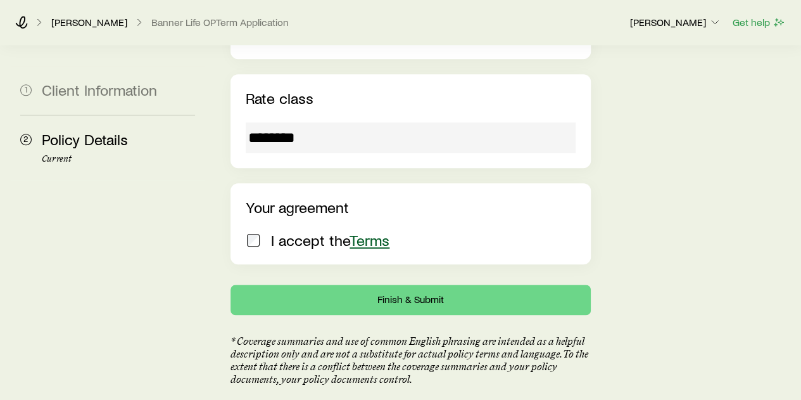
scroll to position [634, 0]
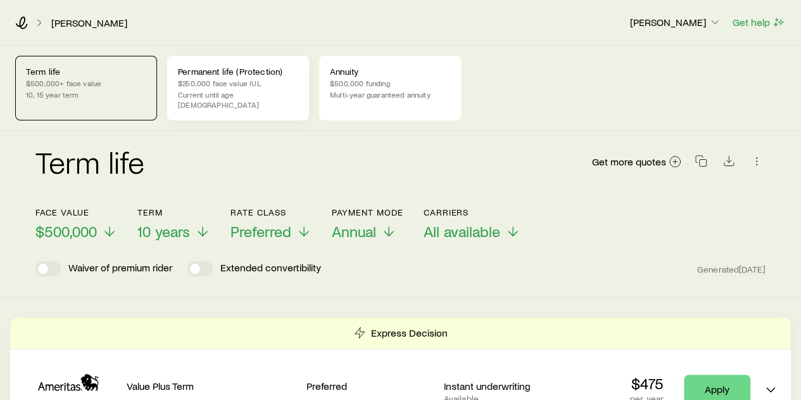
click at [229, 78] on p "$250,000 face value IUL" at bounding box center [238, 83] width 120 height 10
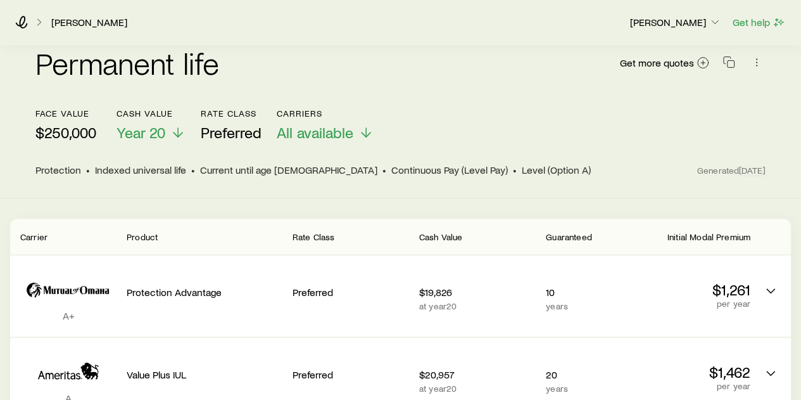
scroll to position [127, 0]
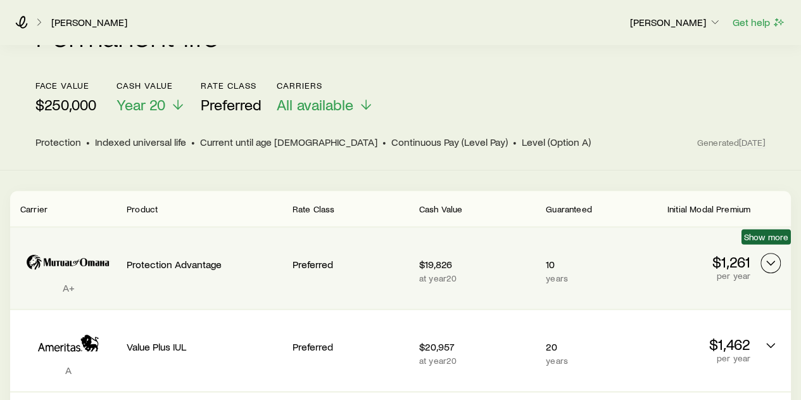
click at [770, 261] on polyline "Permanent quotes" at bounding box center [771, 263] width 8 height 4
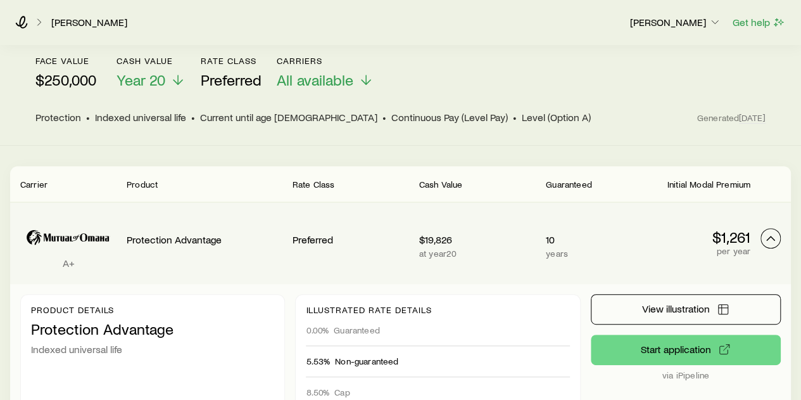
scroll to position [190, 0]
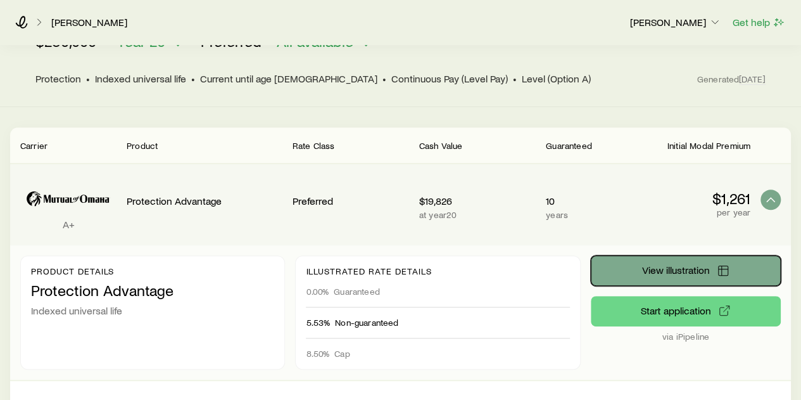
click at [666, 265] on span "View illustration" at bounding box center [676, 270] width 68 height 10
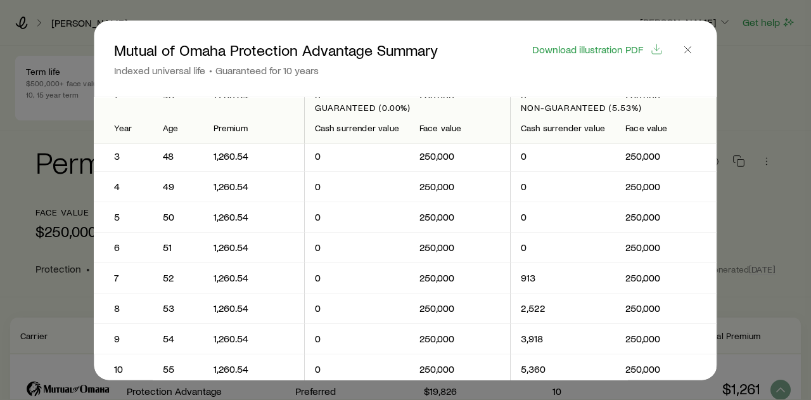
scroll to position [0, 0]
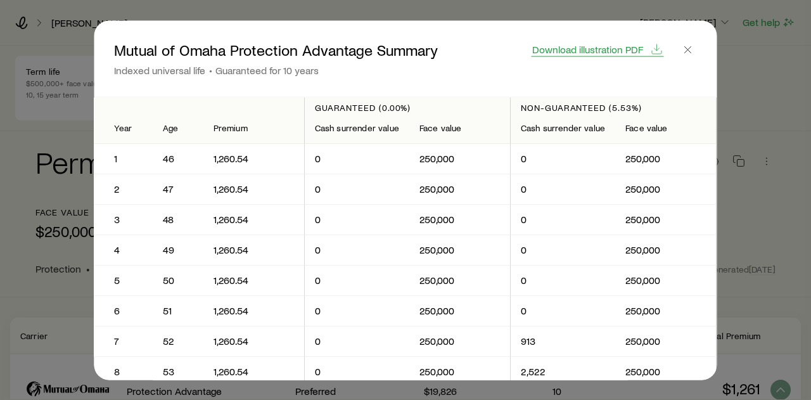
click at [612, 48] on span "Download illustration PDF" at bounding box center [587, 49] width 111 height 10
click at [687, 49] on icon "button" at bounding box center [688, 49] width 13 height 13
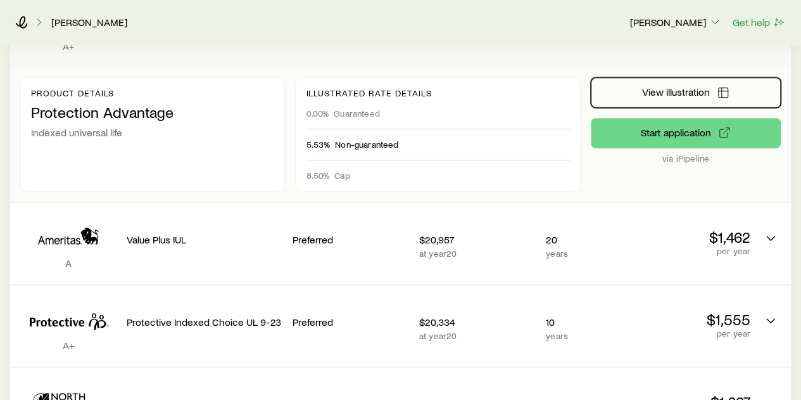
scroll to position [380, 0]
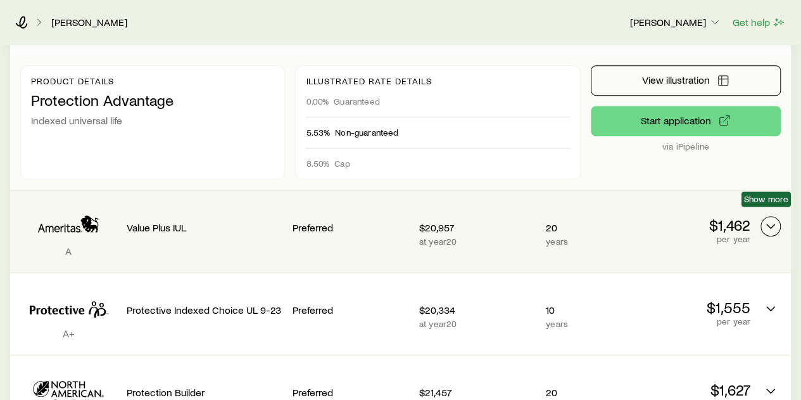
click at [775, 219] on icon "Permanent quotes" at bounding box center [770, 226] width 15 height 15
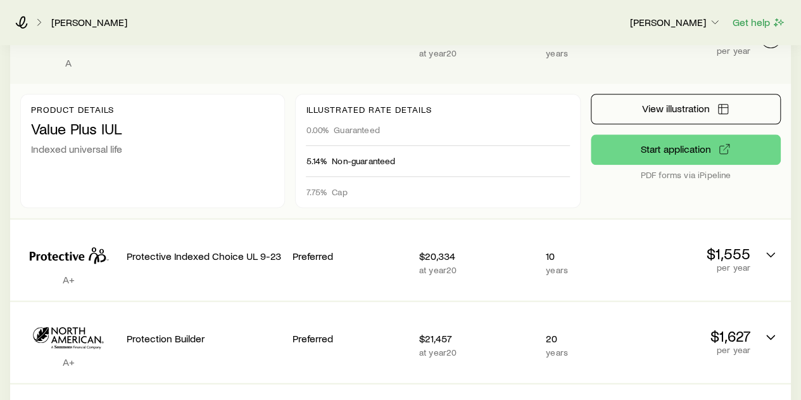
scroll to position [570, 0]
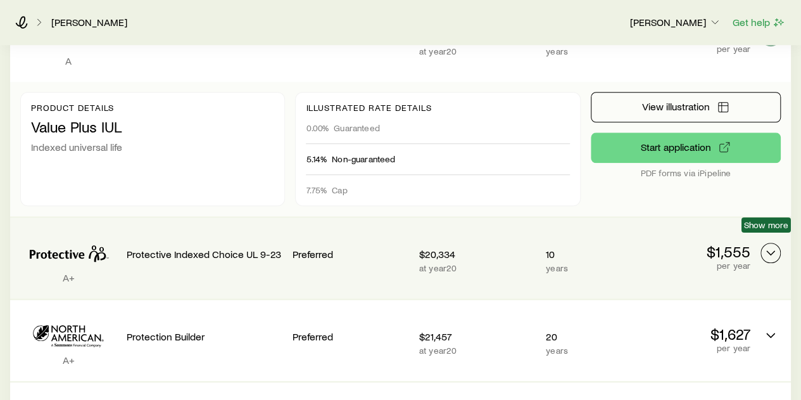
click at [773, 251] on polyline "Permanent quotes" at bounding box center [771, 253] width 8 height 4
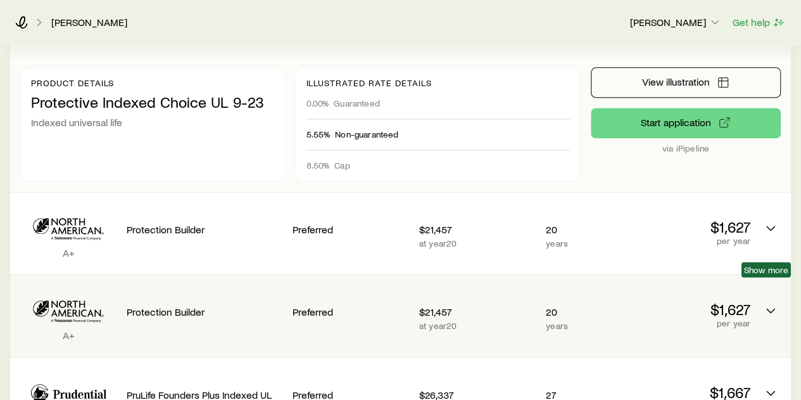
scroll to position [824, 0]
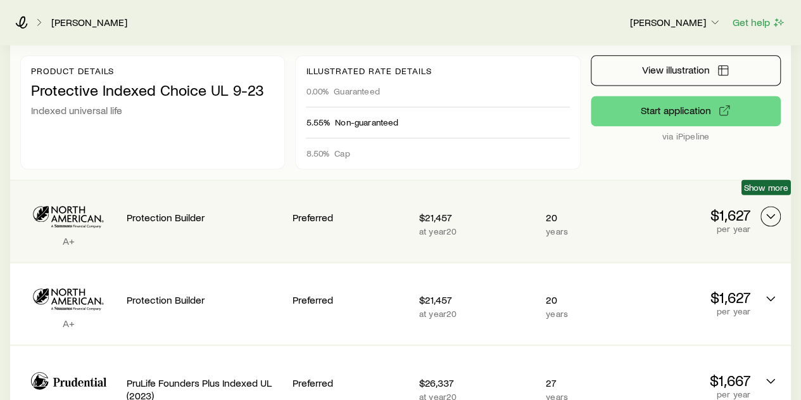
click at [772, 208] on icon "Permanent quotes" at bounding box center [770, 215] width 15 height 15
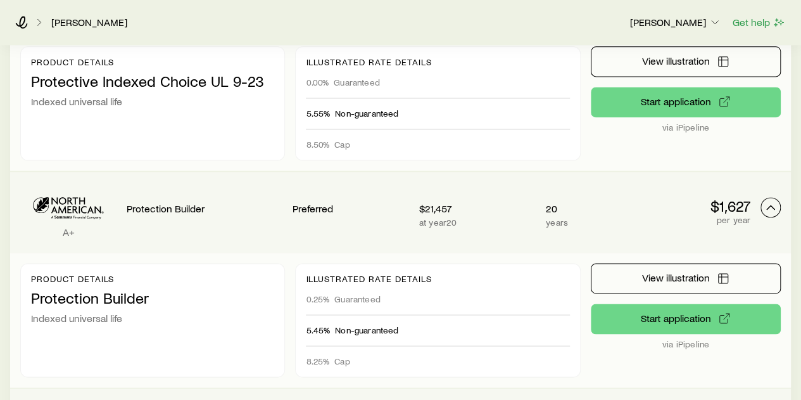
scroll to position [1014, 0]
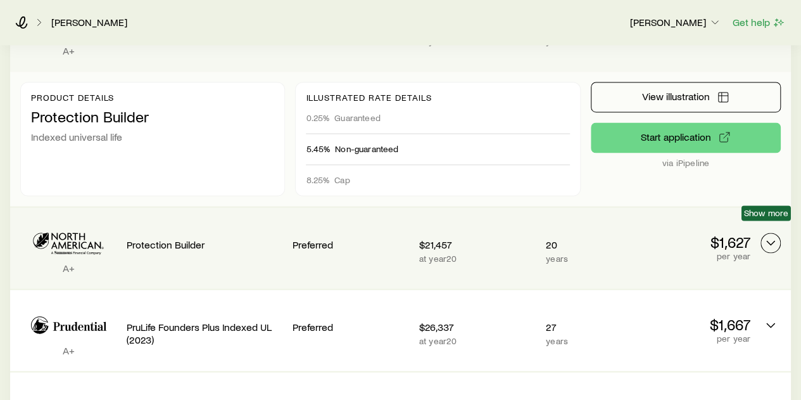
click at [772, 241] on polyline "Permanent quotes" at bounding box center [771, 243] width 8 height 4
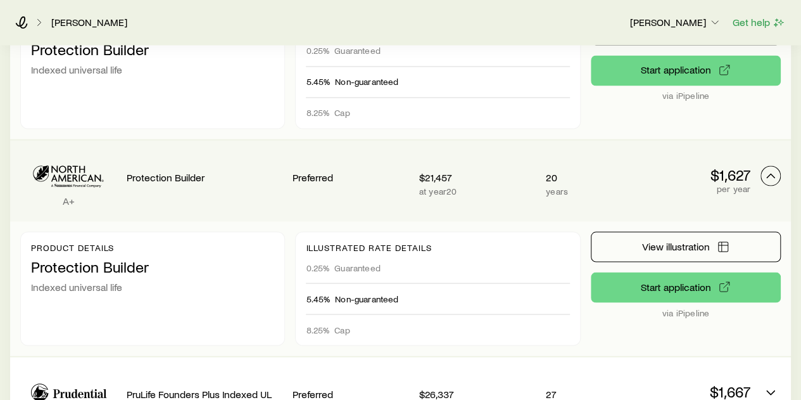
scroll to position [1204, 0]
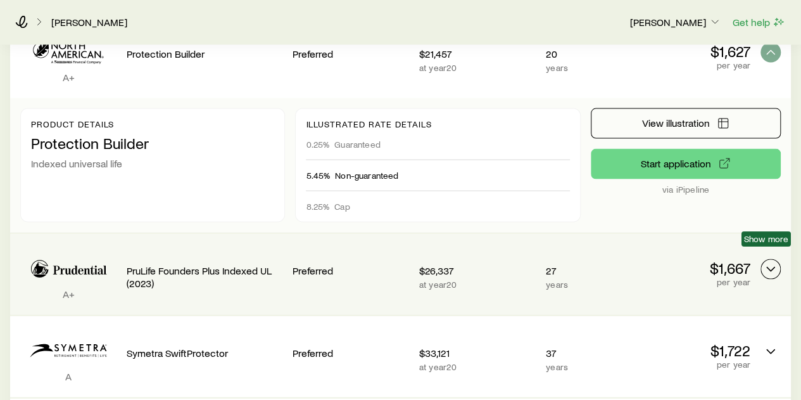
click at [769, 262] on icon "Permanent quotes" at bounding box center [770, 269] width 15 height 15
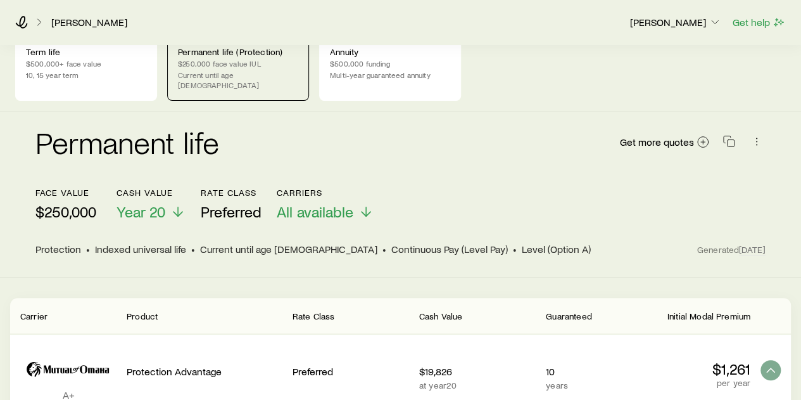
scroll to position [0, 0]
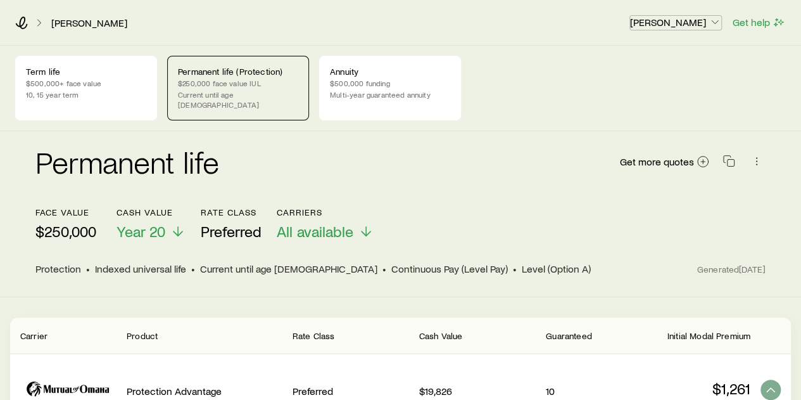
click at [717, 22] on polyline "button" at bounding box center [715, 22] width 6 height 3
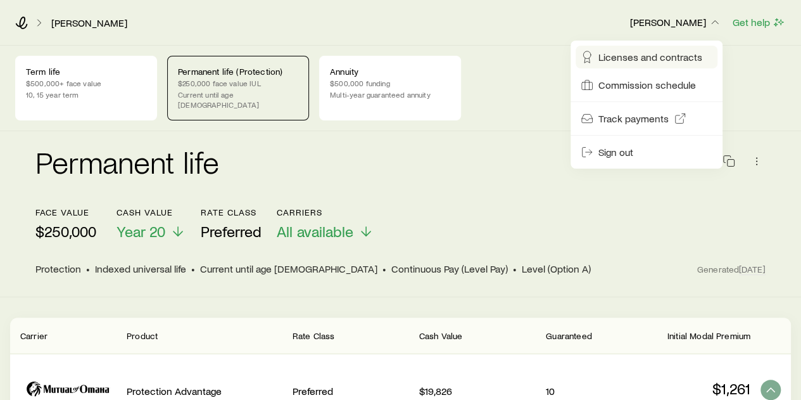
click at [670, 54] on span "Licenses and contracts" at bounding box center [651, 57] width 104 height 13
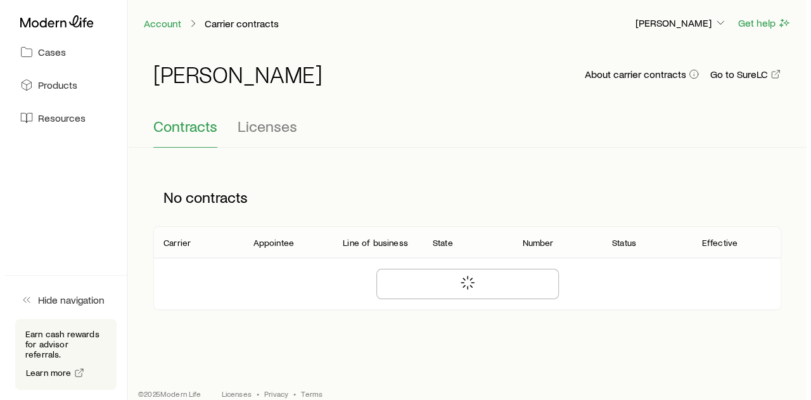
scroll to position [21518, 0]
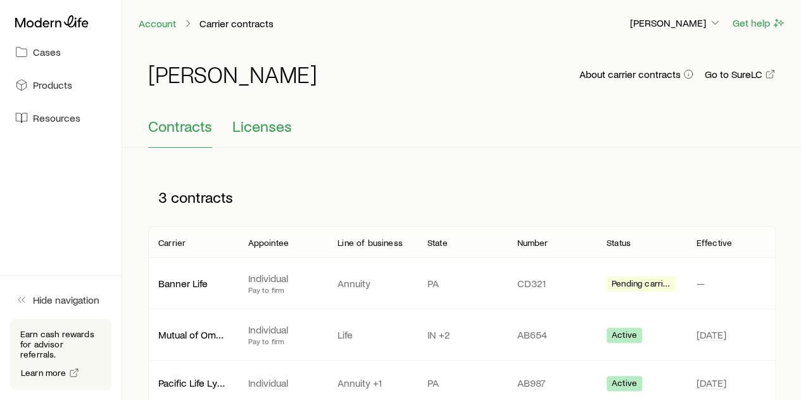
click at [269, 132] on span "Licenses" at bounding box center [262, 126] width 60 height 18
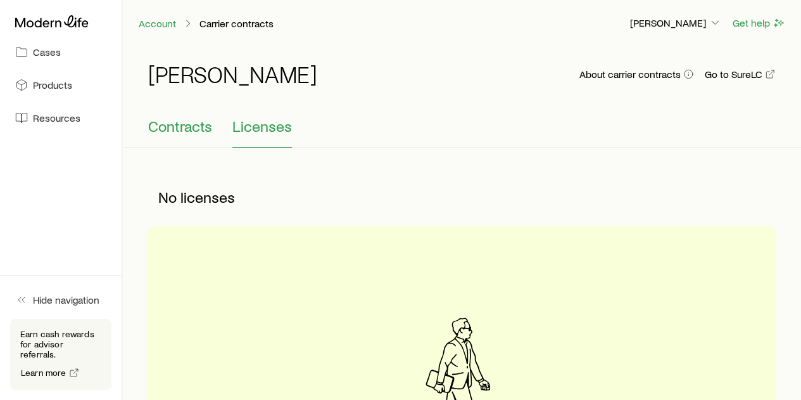
click at [178, 125] on span "Contracts" at bounding box center [180, 126] width 64 height 18
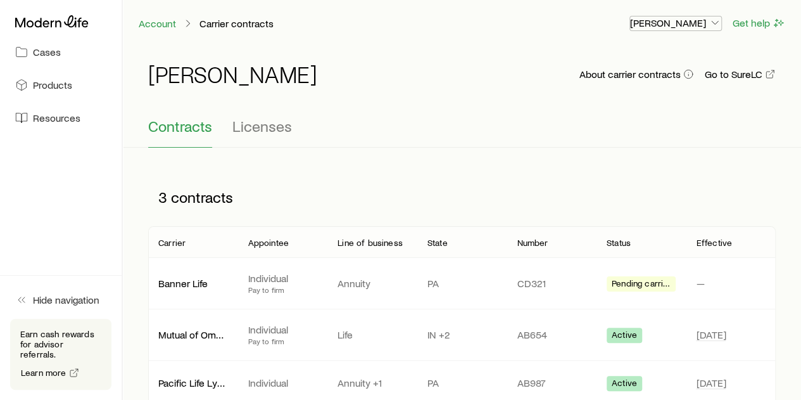
click at [716, 25] on icon "button" at bounding box center [715, 22] width 13 height 13
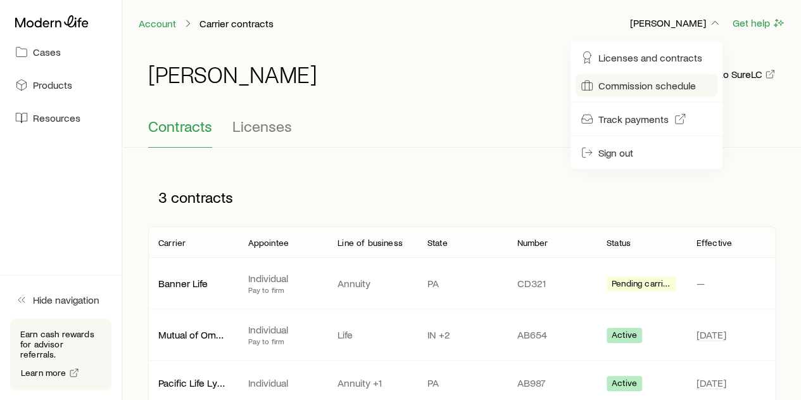
click at [650, 87] on span "Commission schedule" at bounding box center [648, 85] width 98 height 13
